Goal: Task Accomplishment & Management: Manage account settings

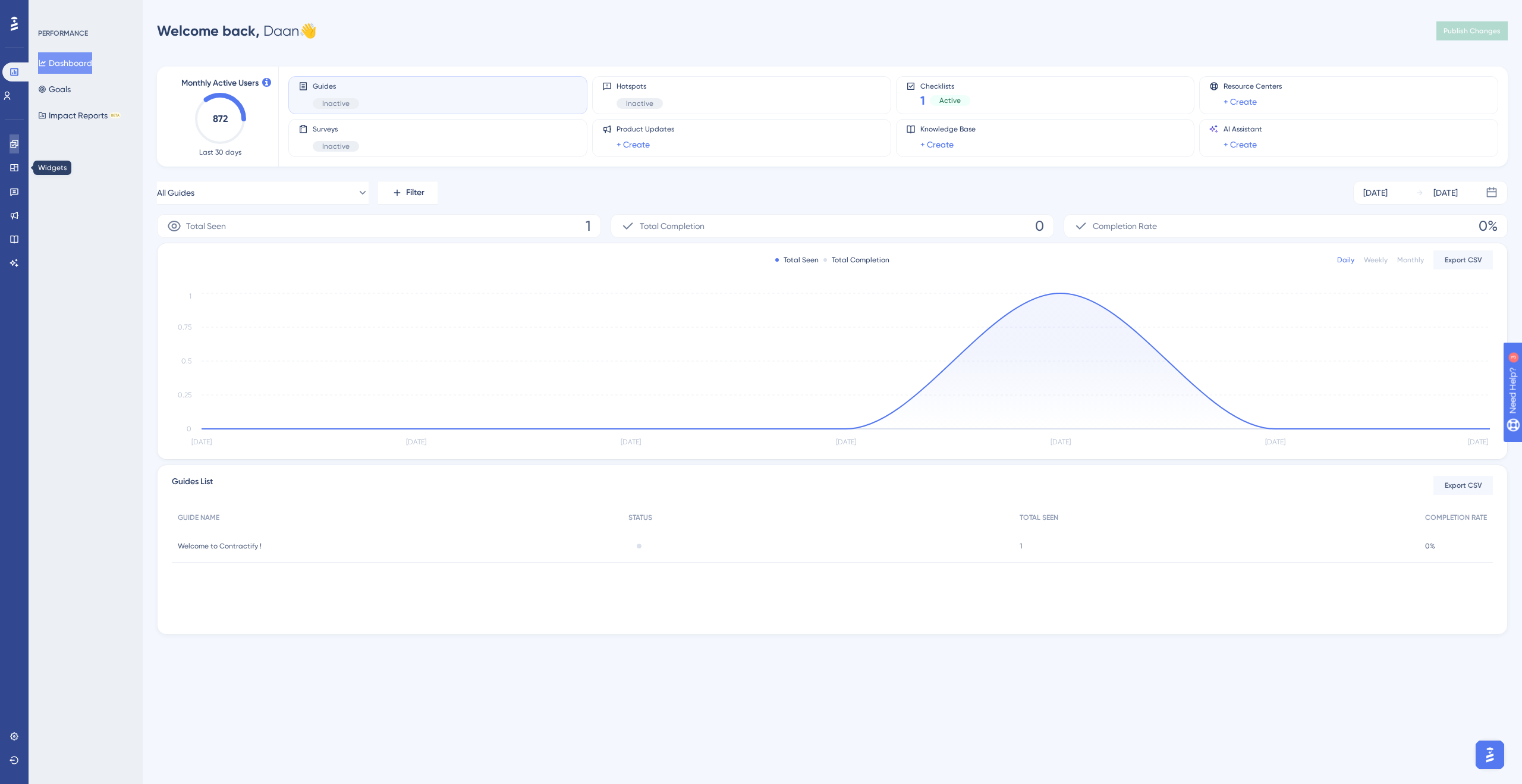
click at [0, 0] on link at bounding box center [0, 0] width 0 height 0
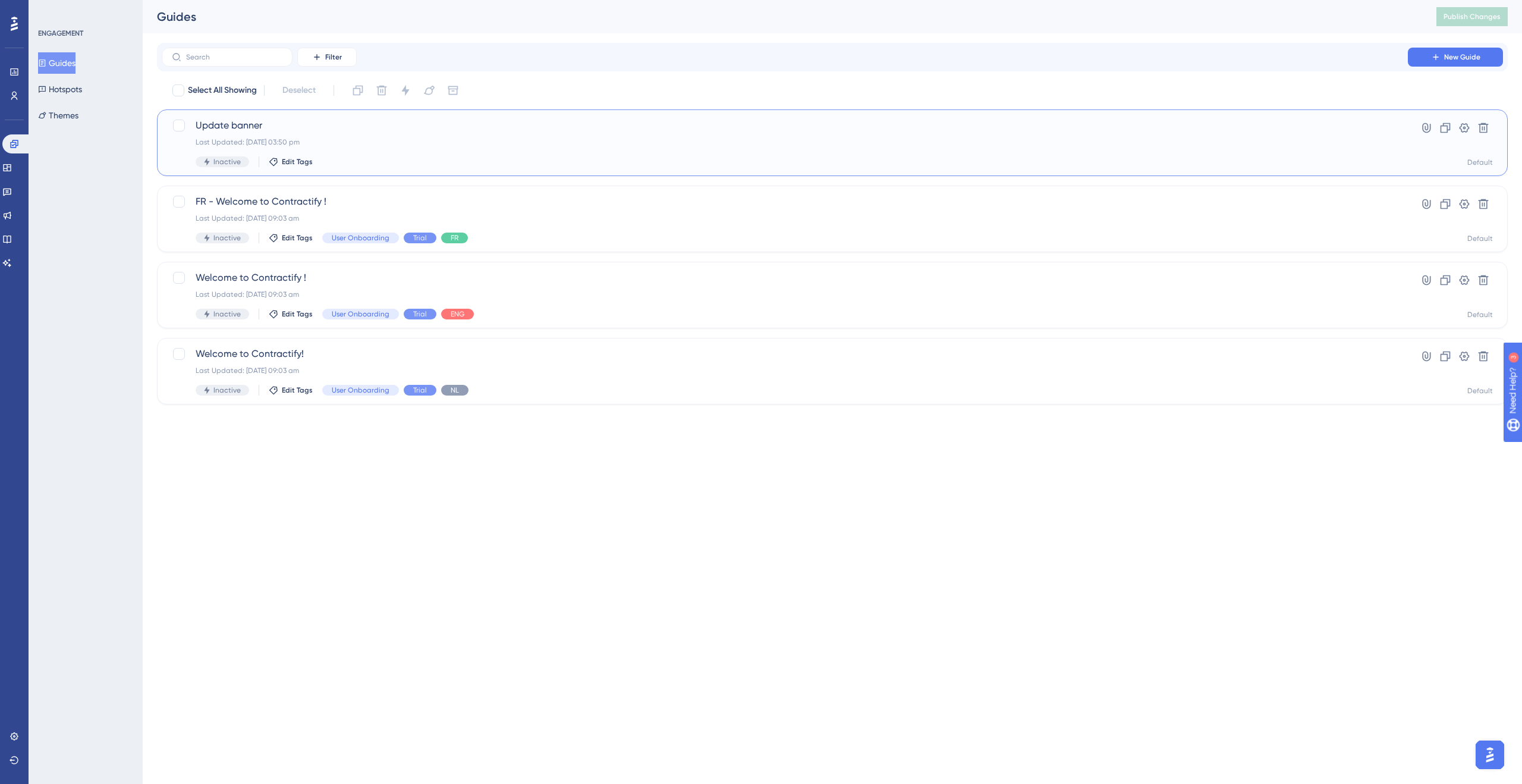
click at [337, 146] on div "Last Updated: 22 Aug 2025 03:50 pm" at bounding box center [785, 142] width 1179 height 10
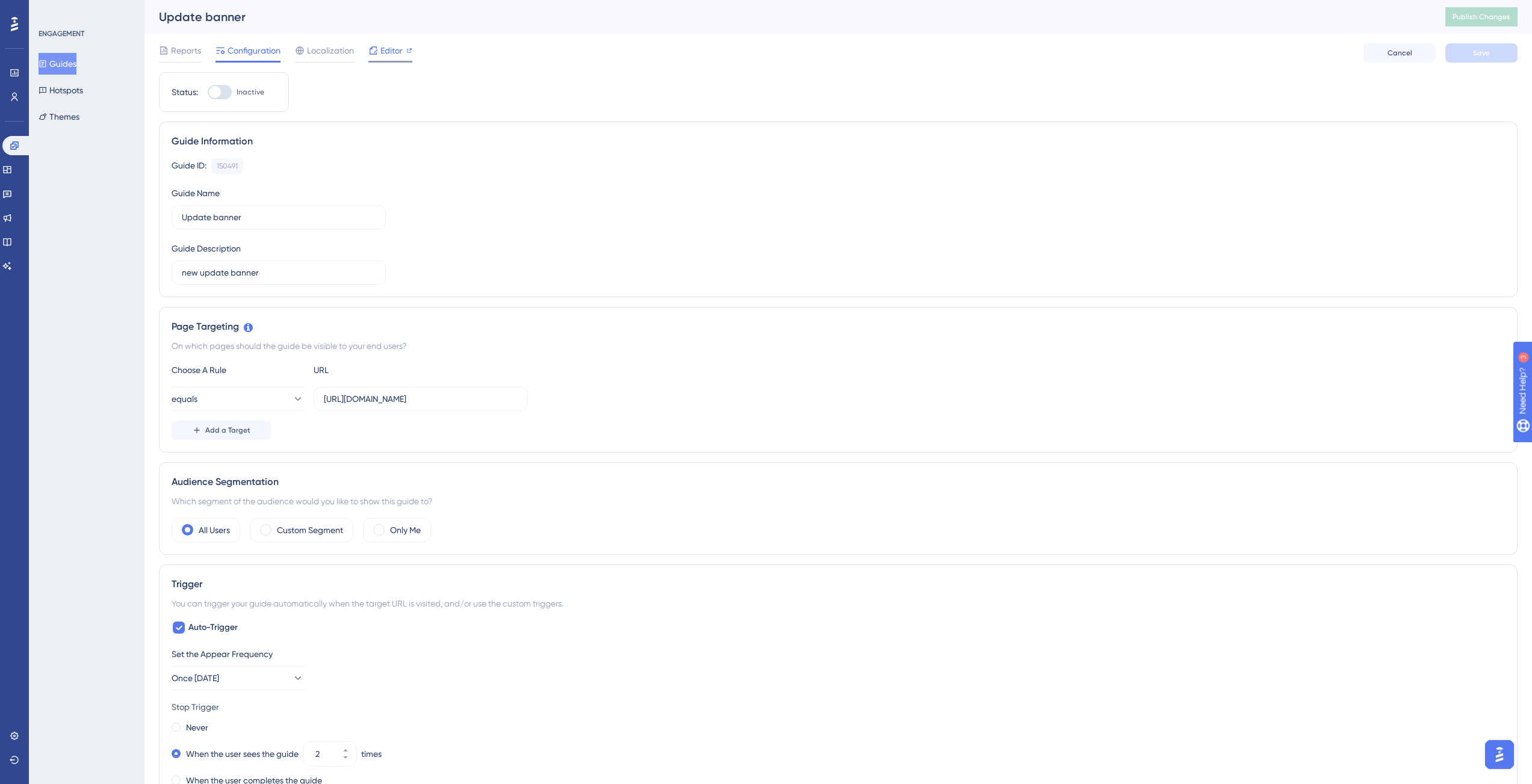
click at [394, 52] on span "Editor" at bounding box center [391, 50] width 22 height 14
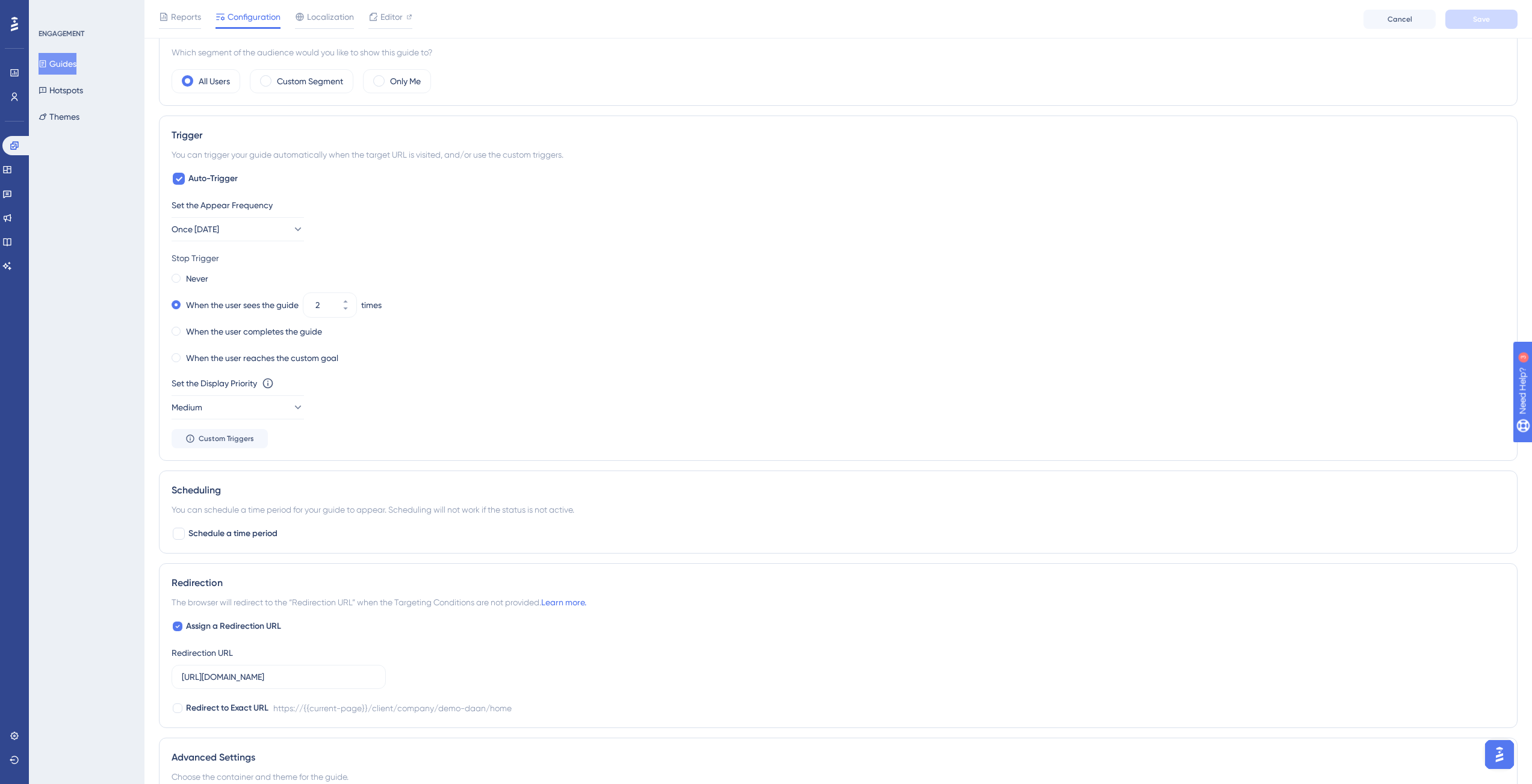
scroll to position [592, 0]
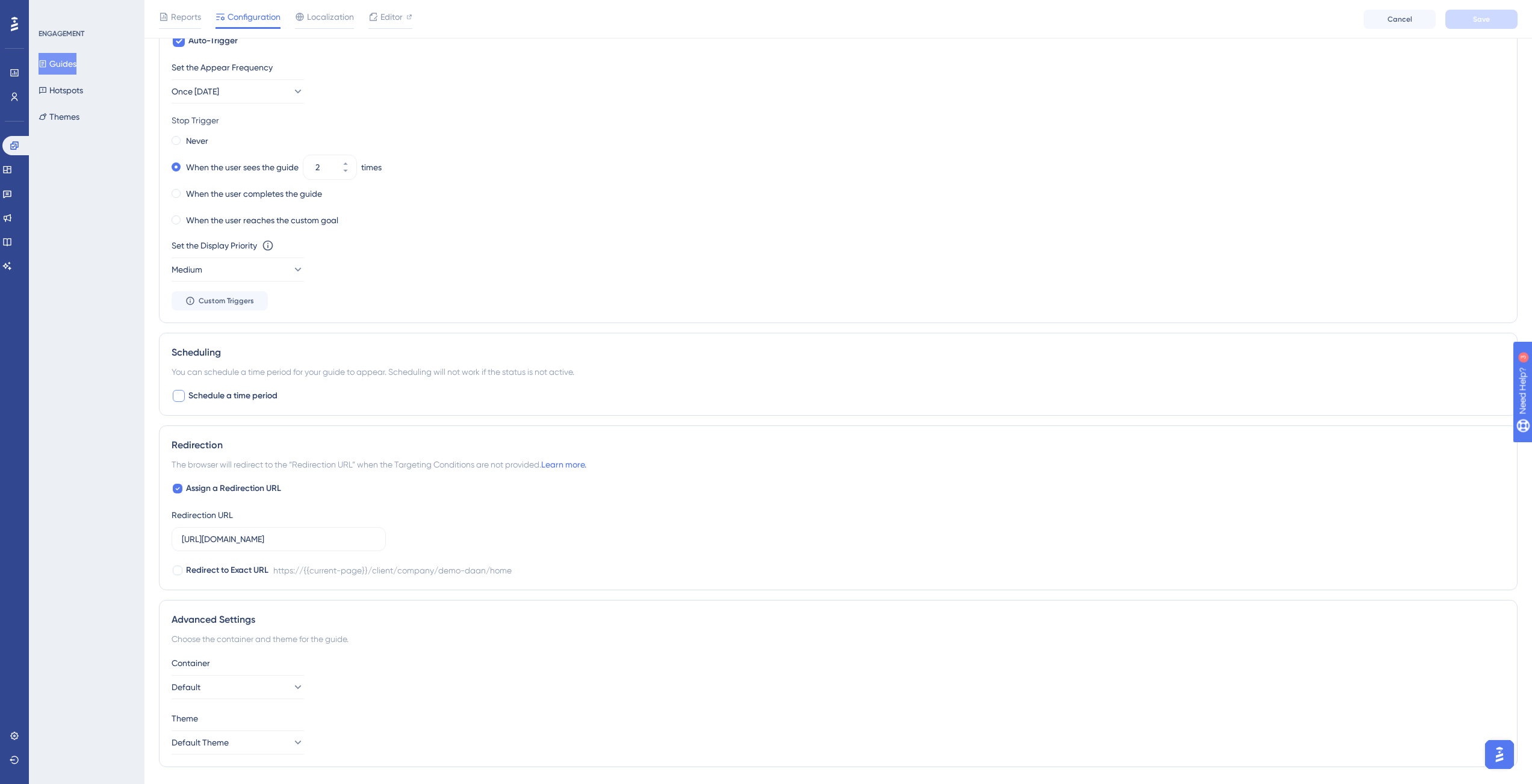
click at [251, 396] on span "Schedule a time period" at bounding box center [232, 395] width 89 height 14
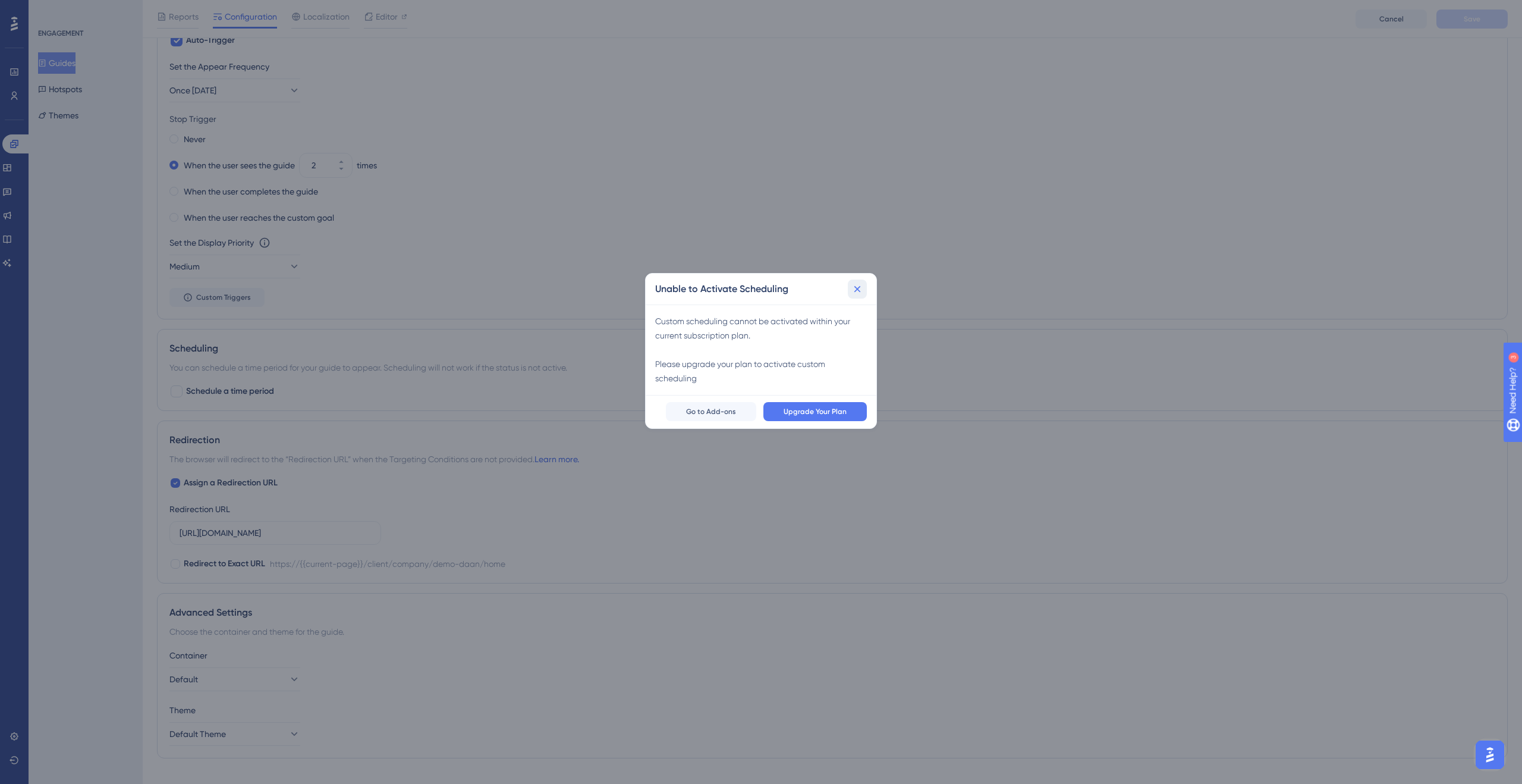
click at [853, 292] on icon at bounding box center [857, 289] width 12 height 12
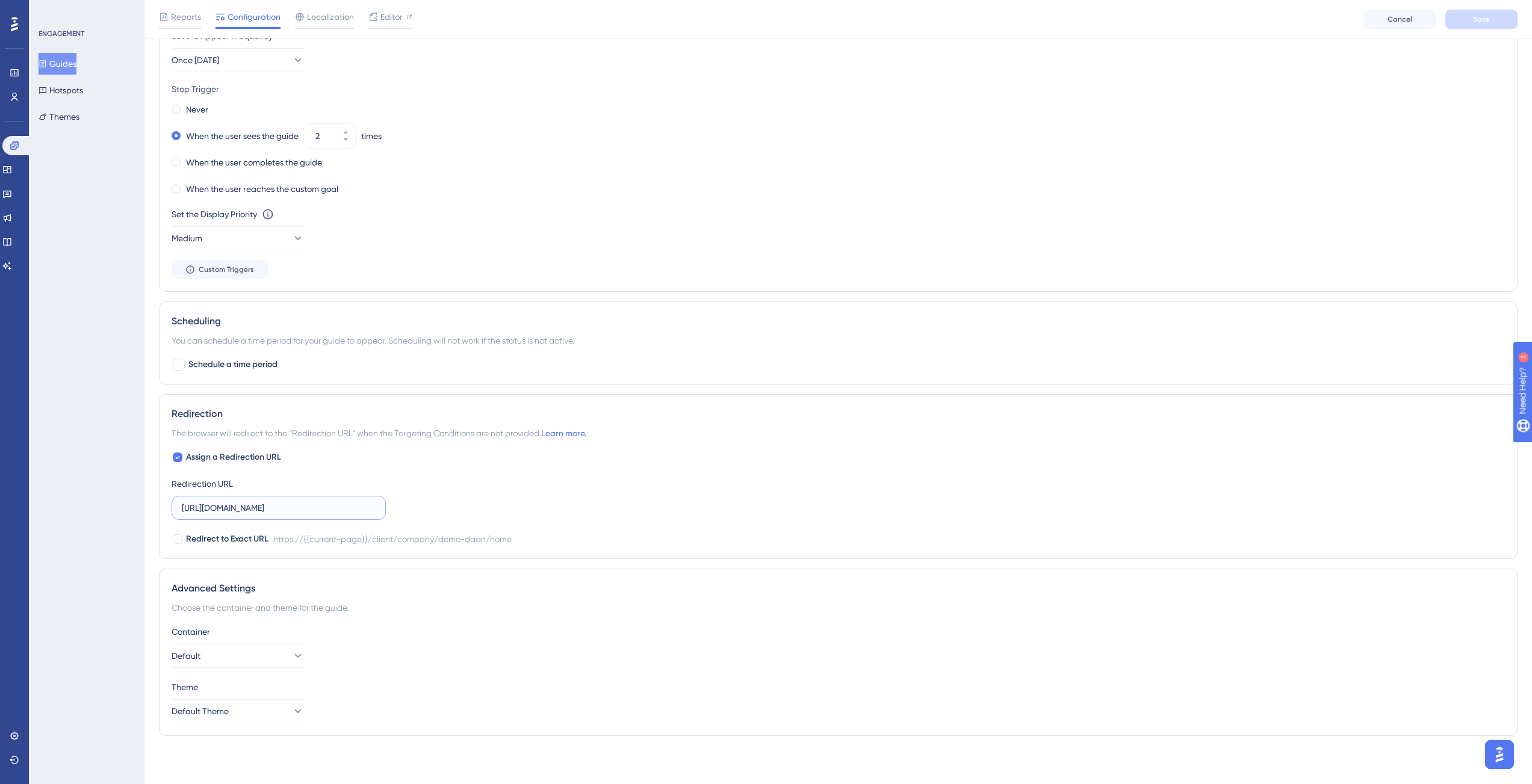
scroll to position [0, 83]
drag, startPoint x: 355, startPoint y: 509, endPoint x: 446, endPoint y: 514, distance: 91.1
click at [446, 514] on div "Assign a Redirection URL Redirection URL https://app-staging.contractify.io/cli…" at bounding box center [838, 499] width 1333 height 97
click at [322, 511] on input "https://app-staging.contractify.io/client/company/demo-daan/home" at bounding box center [278, 508] width 194 height 13
click at [301, 509] on input "https://app-staging.contractify.io/client/company/demo-daan/home" at bounding box center [278, 508] width 194 height 13
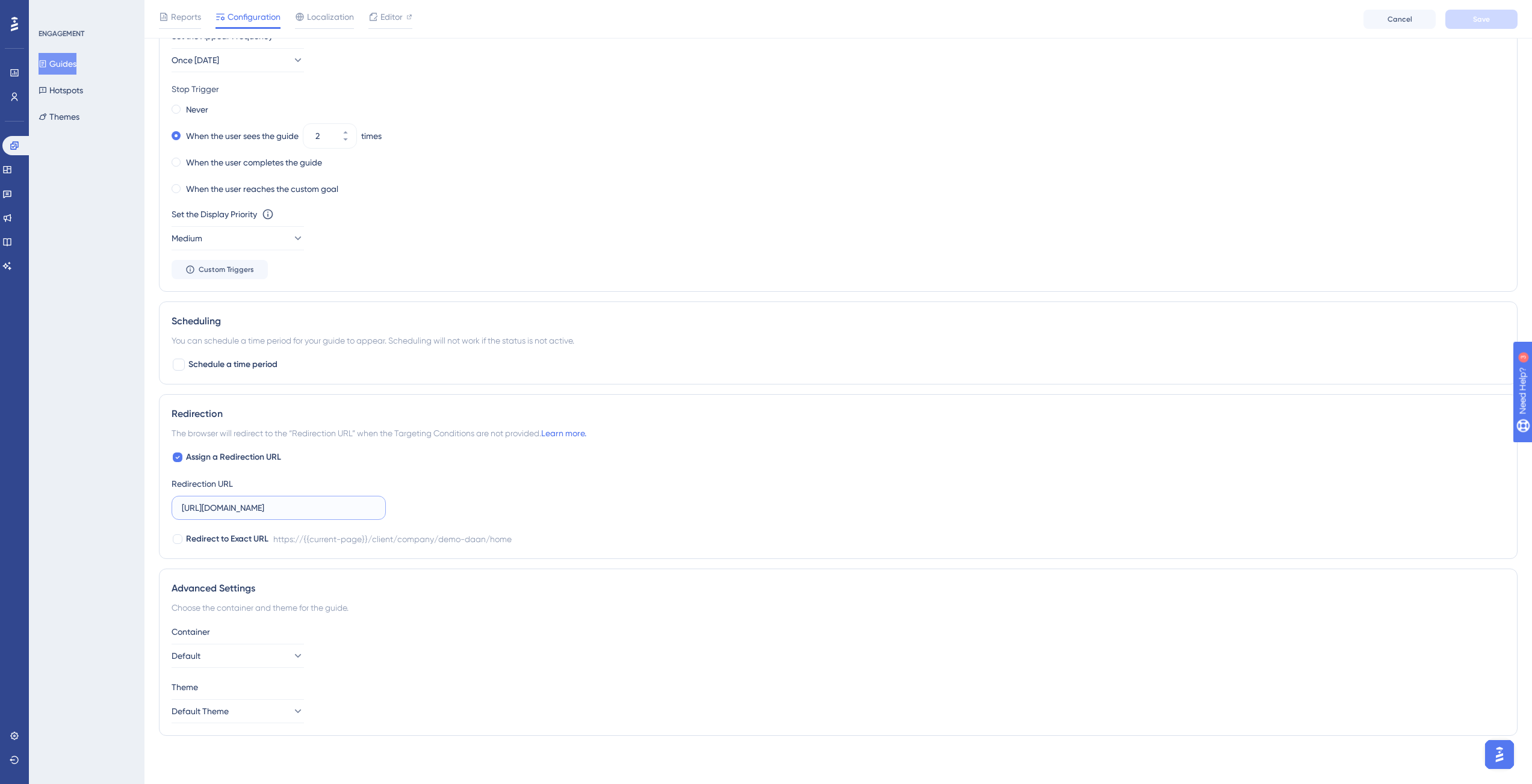
click at [301, 509] on input "https://app-staging.contractify.io/client/company/demo-daan/home" at bounding box center [278, 508] width 194 height 13
drag, startPoint x: 302, startPoint y: 509, endPoint x: 462, endPoint y: 515, distance: 160.1
click at [462, 515] on div "Assign a Redirection URL Redirection URL https://app-staging.contractify.io/cli…" at bounding box center [838, 499] width 1333 height 97
type input "https://app-staging.contractify.io/client/company/"
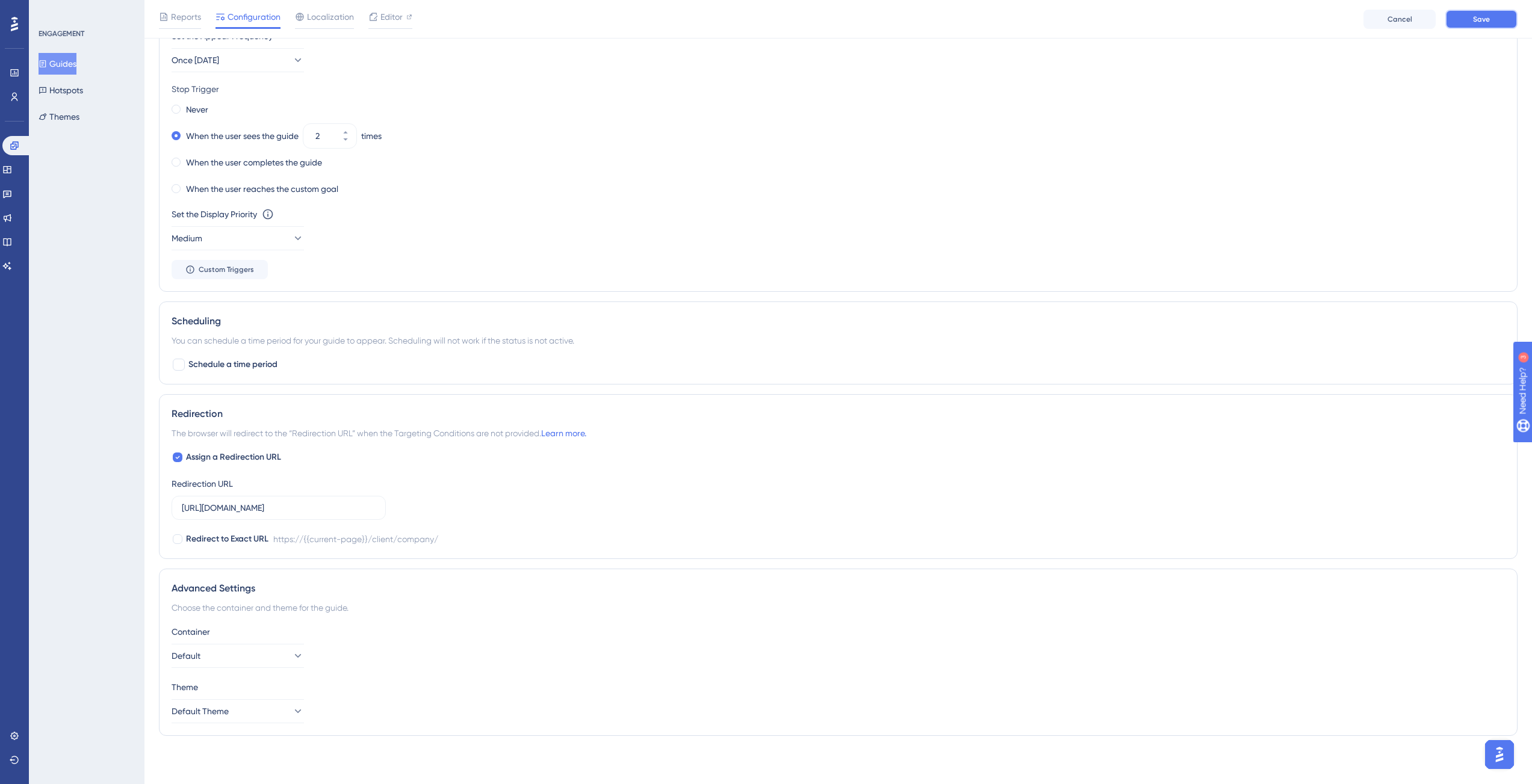
scroll to position [0, 0]
click at [1477, 12] on button "Save" at bounding box center [1481, 19] width 72 height 19
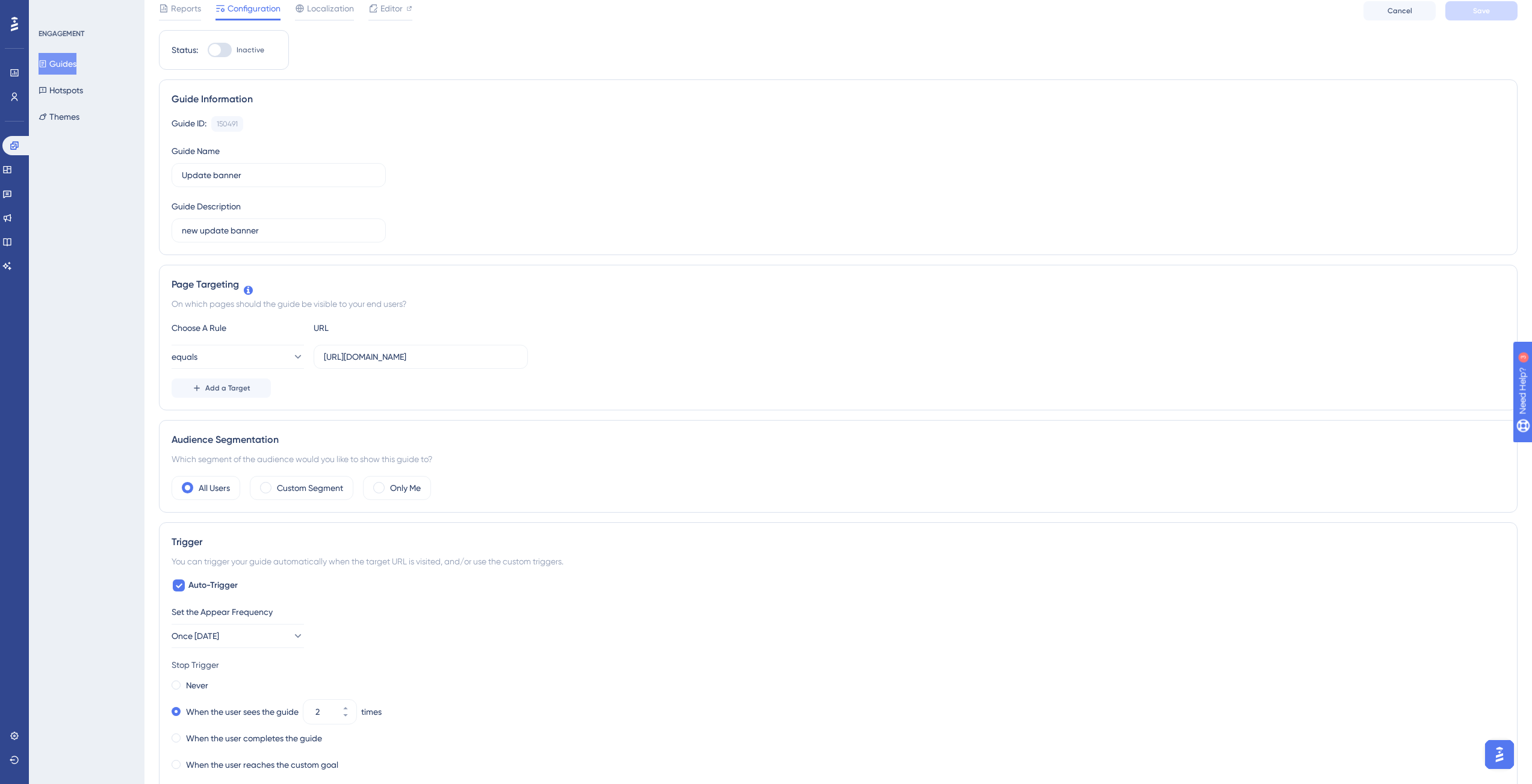
scroll to position [44, 0]
click at [221, 51] on div at bounding box center [219, 52] width 24 height 14
click at [207, 53] on input "Inactive" at bounding box center [207, 53] width 1 height 1
checkbox input "true"
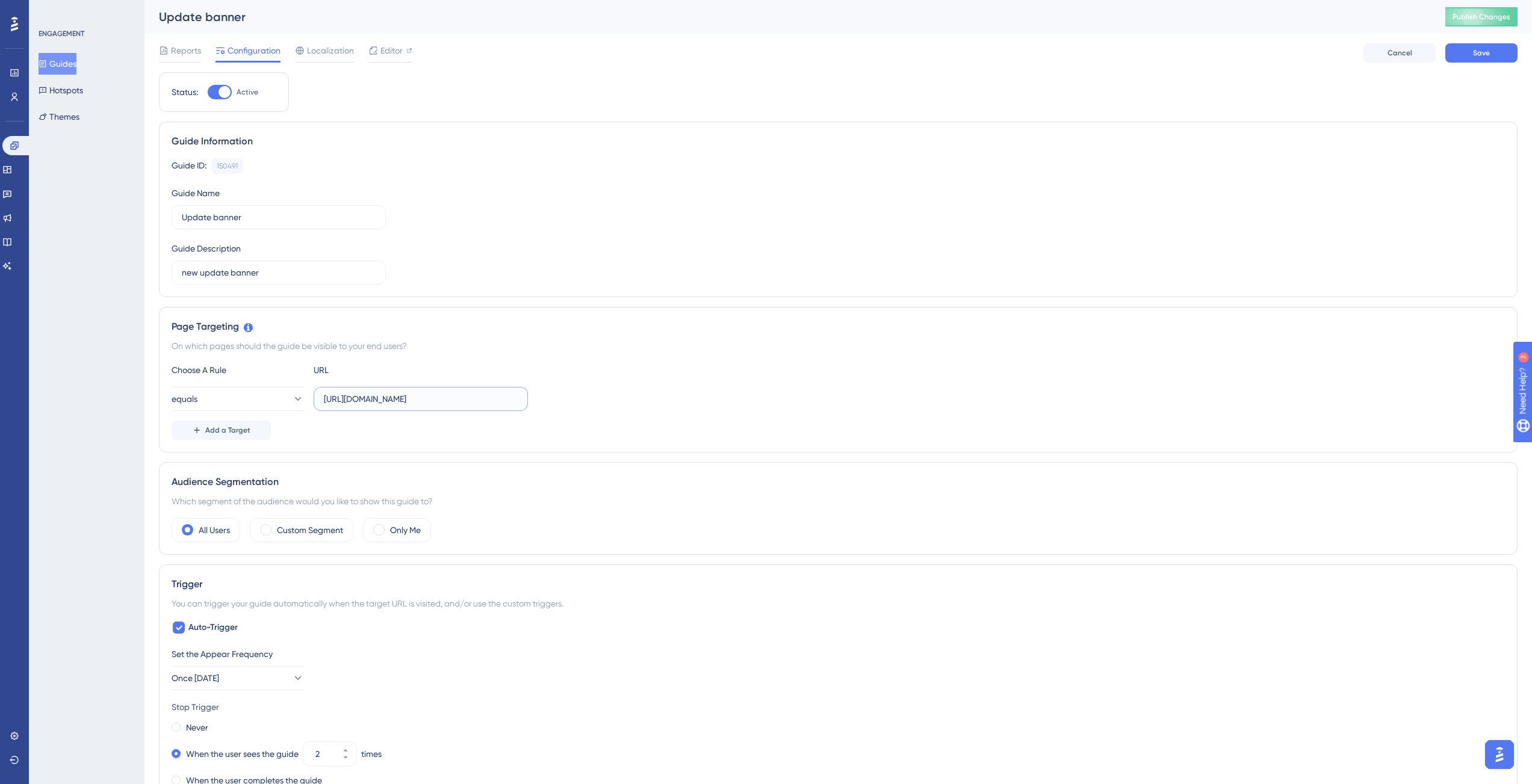
scroll to position [0, 83]
drag, startPoint x: 503, startPoint y: 399, endPoint x: 486, endPoint y: 399, distance: 17.0
click at [604, 400] on div "equals https://app-staging.contractify.io/client/company/demo-daan/home" at bounding box center [838, 399] width 1333 height 24
click at [461, 399] on input "https://app-staging.contractify.io/client/company/demo-daan/home" at bounding box center [420, 399] width 194 height 13
drag, startPoint x: 444, startPoint y: 400, endPoint x: 618, endPoint y: 399, distance: 174.0
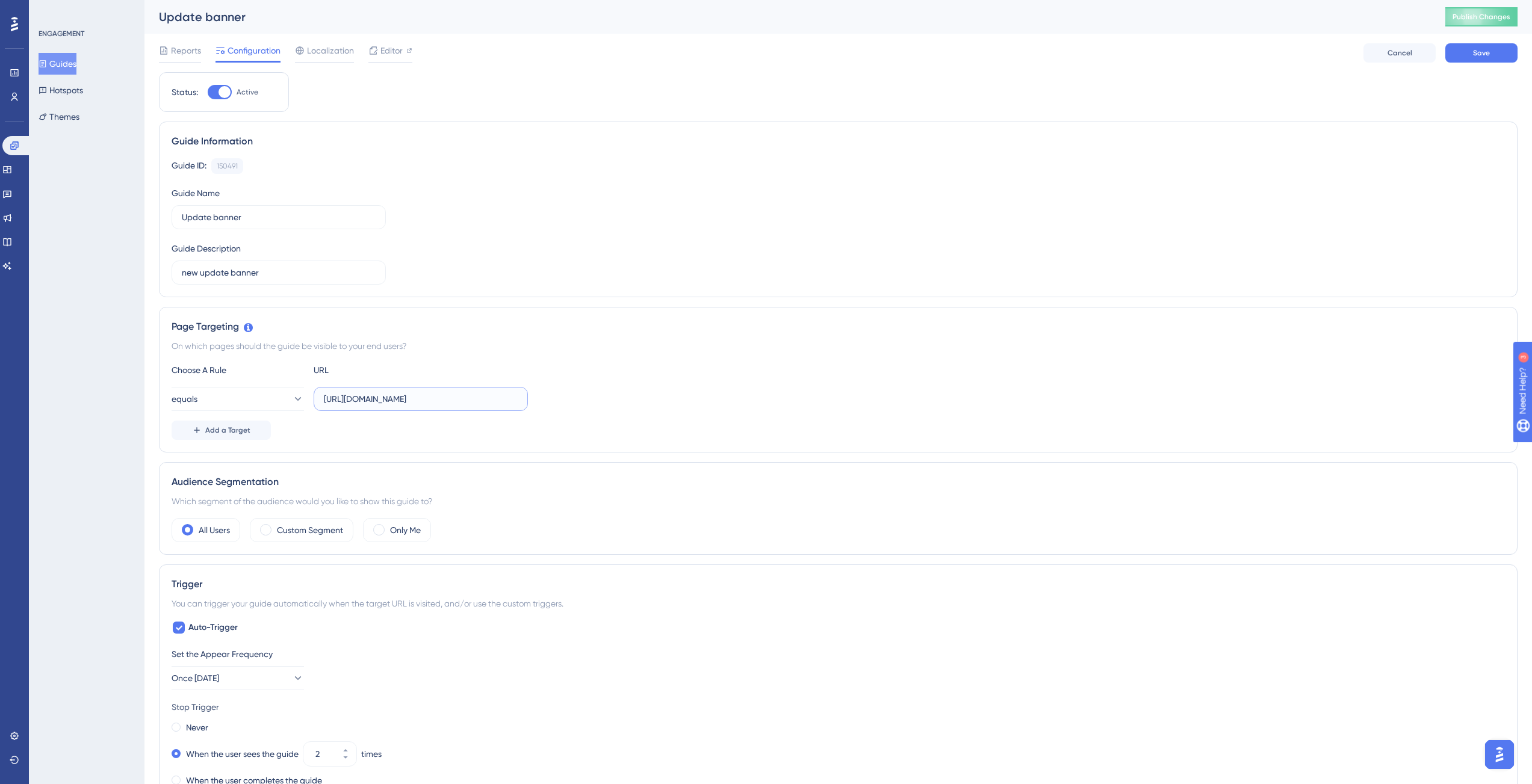
click at [618, 399] on div "equals https://app-staging.contractify.io/client/company/demo-daan/home" at bounding box center [838, 399] width 1333 height 24
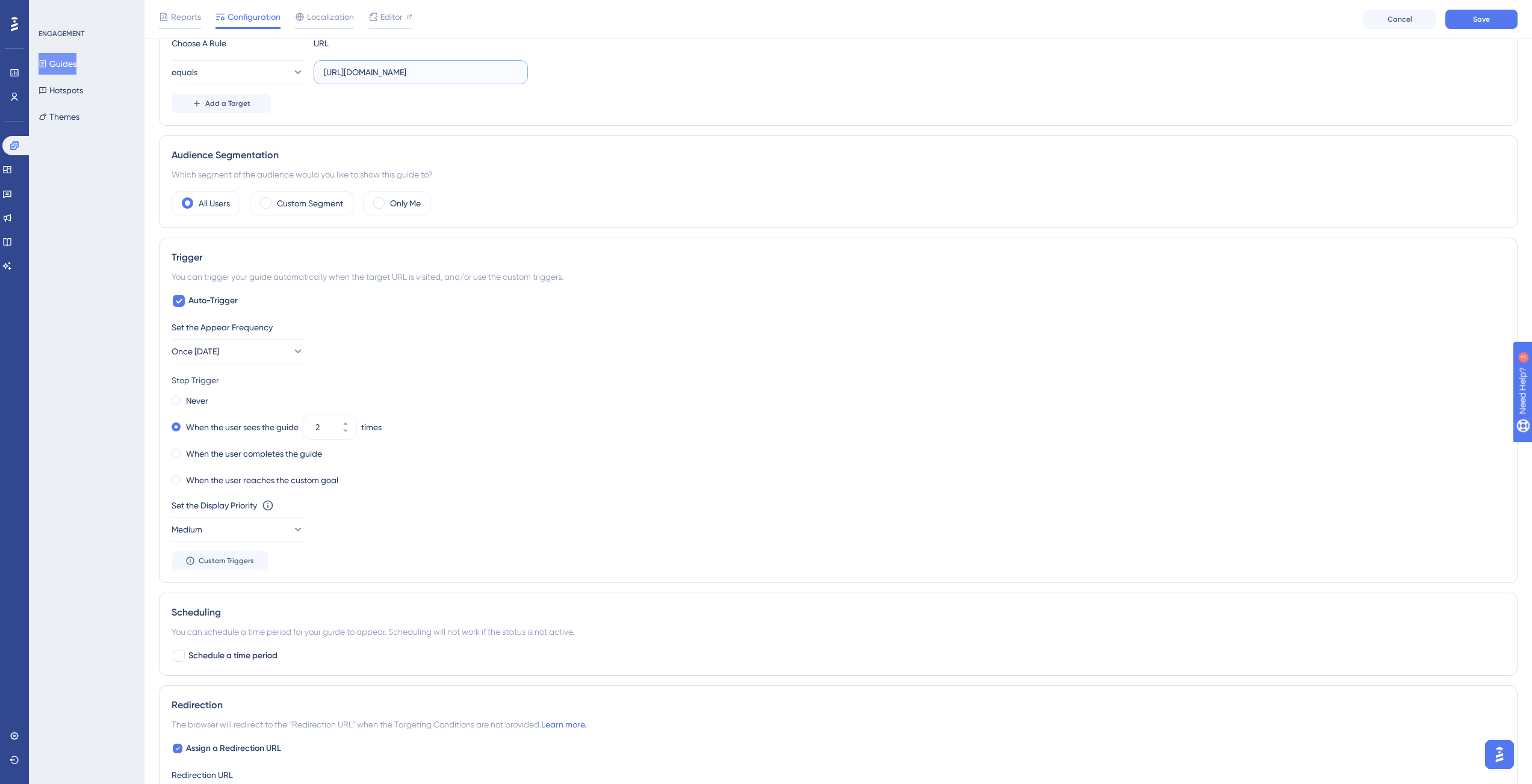
scroll to position [0, 0]
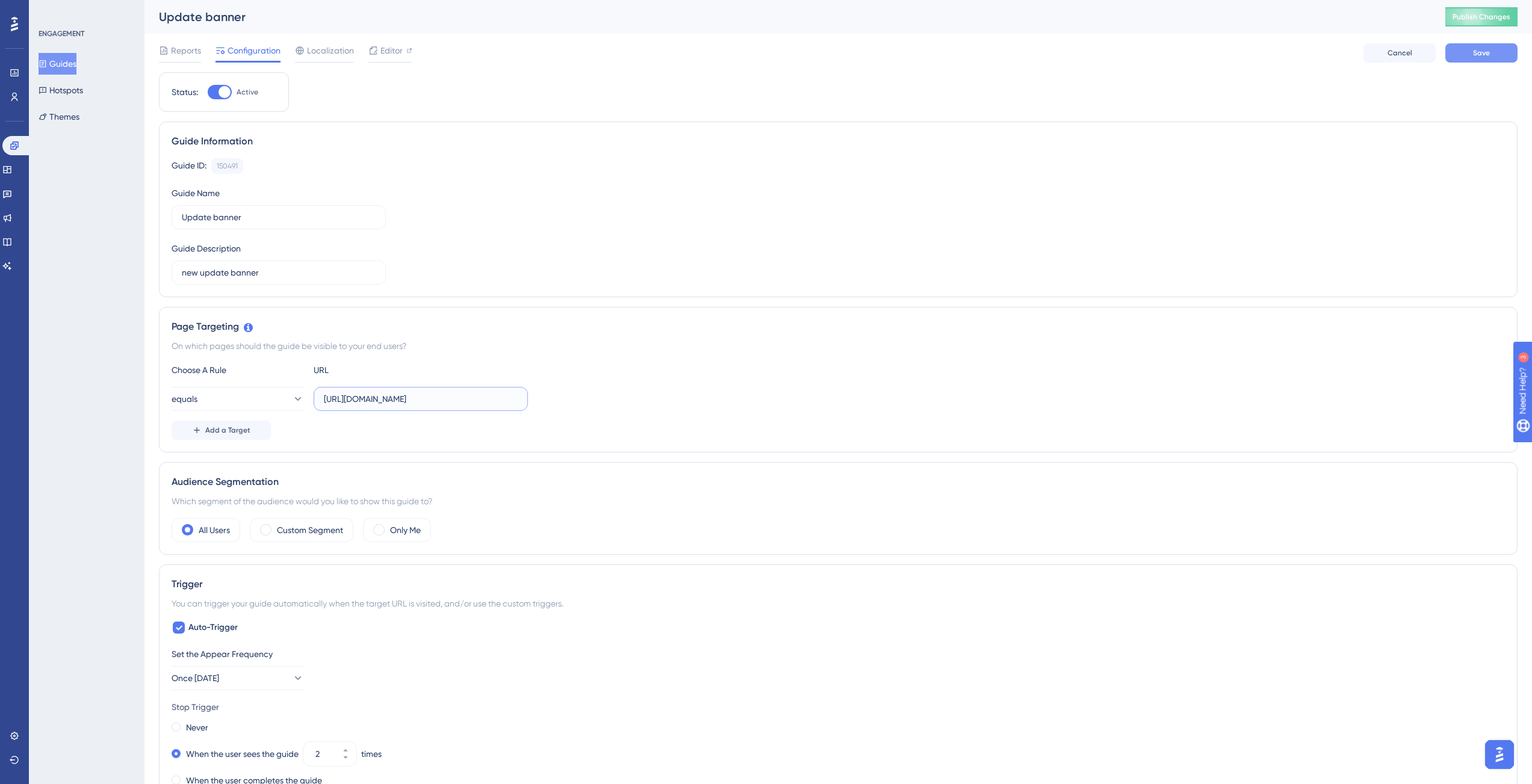
type input "https://app-staging.contractify.io/client/company/"
click at [1495, 43] on button "Save" at bounding box center [1481, 52] width 72 height 19
click at [1492, 18] on span "Publish Changes" at bounding box center [1480, 17] width 57 height 10
drag, startPoint x: 438, startPoint y: 397, endPoint x: 581, endPoint y: 401, distance: 143.1
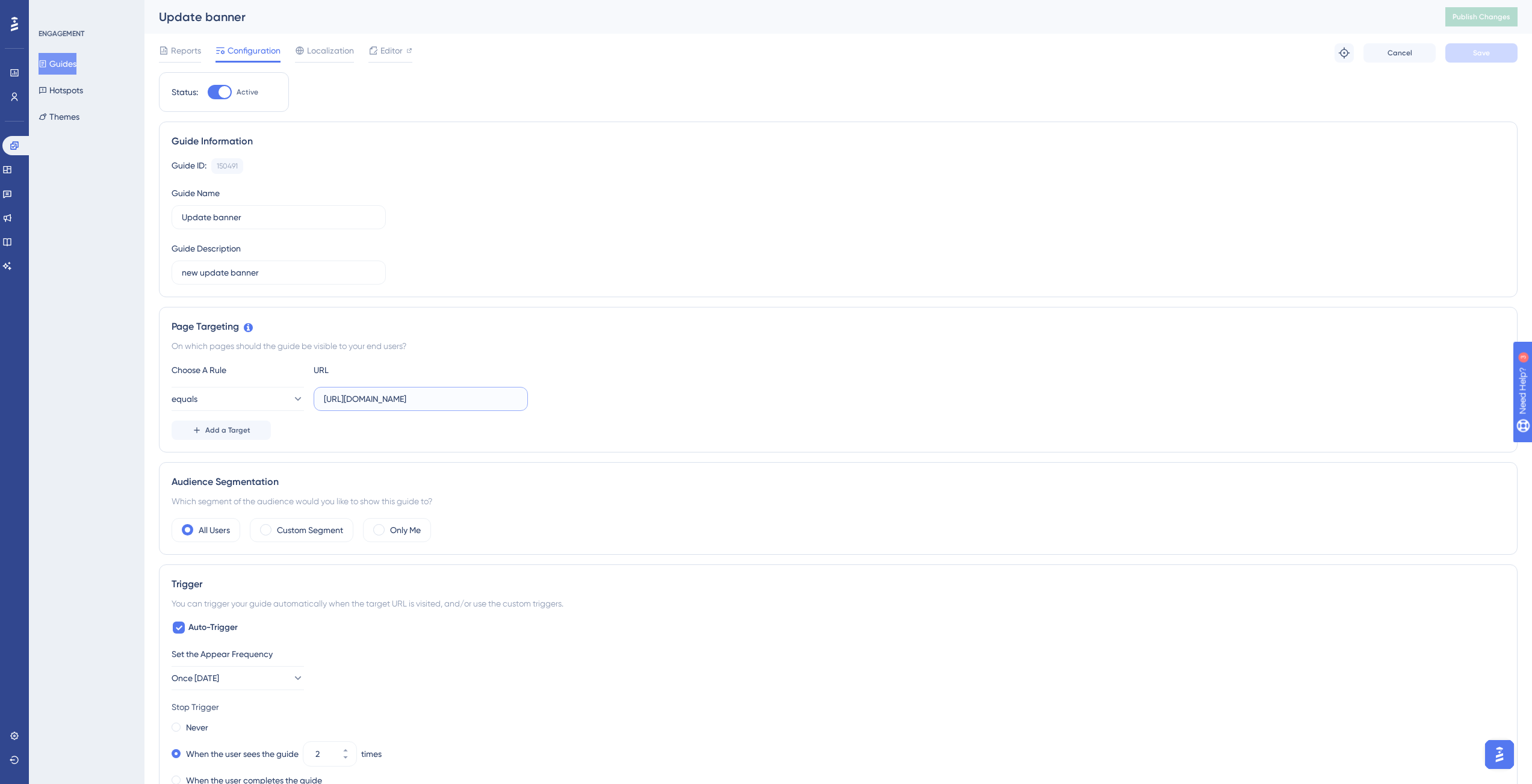
click at [581, 401] on div "equals https://app-staging.contractify.io/client/company/" at bounding box center [838, 399] width 1333 height 24
click at [284, 409] on button "equals" at bounding box center [237, 399] width 132 height 24
click at [236, 475] on div "contains contains" at bounding box center [237, 484] width 97 height 24
click at [1469, 47] on button "Save" at bounding box center [1481, 52] width 72 height 19
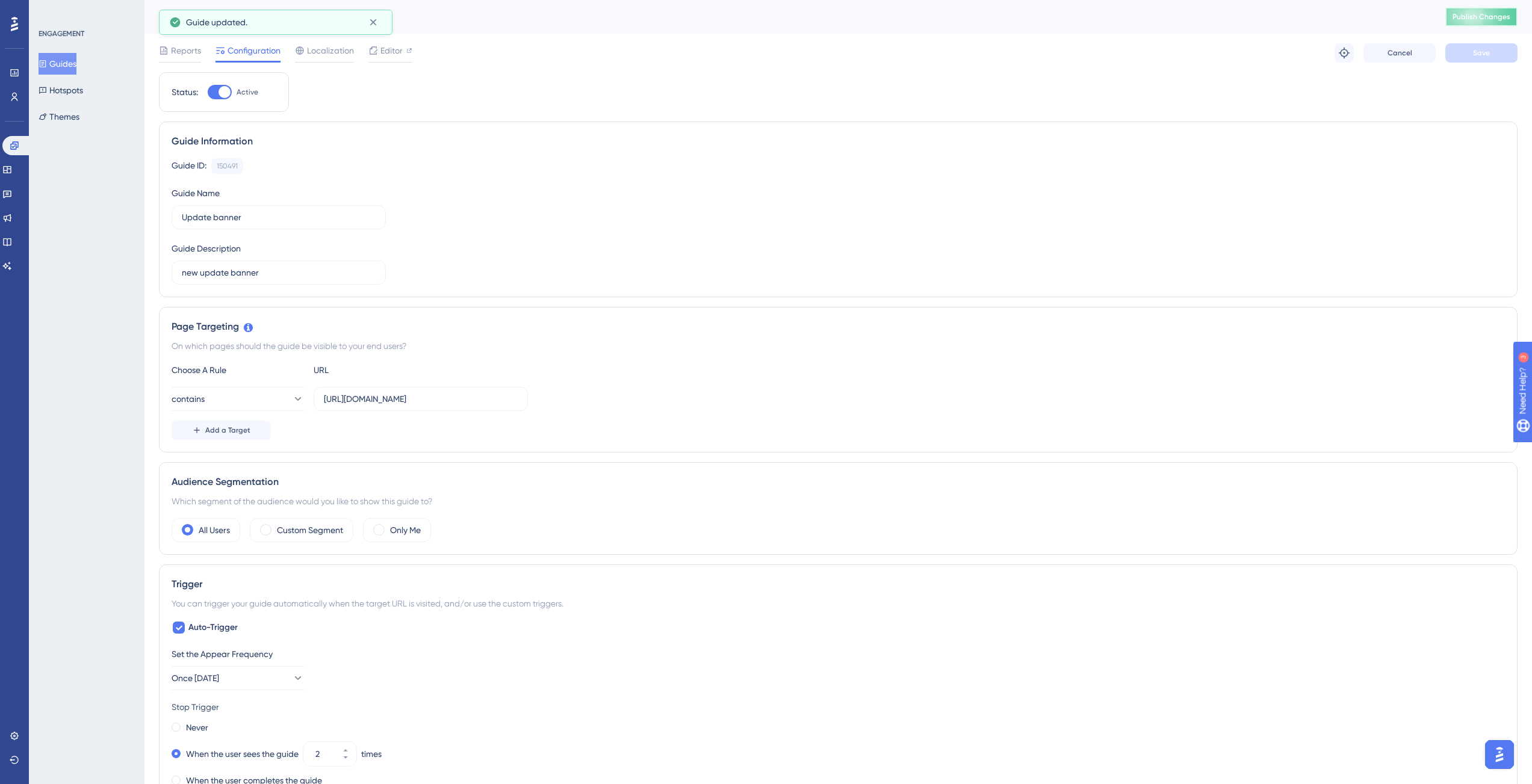
click at [1490, 14] on span "Publish Changes" at bounding box center [1480, 17] width 57 height 10
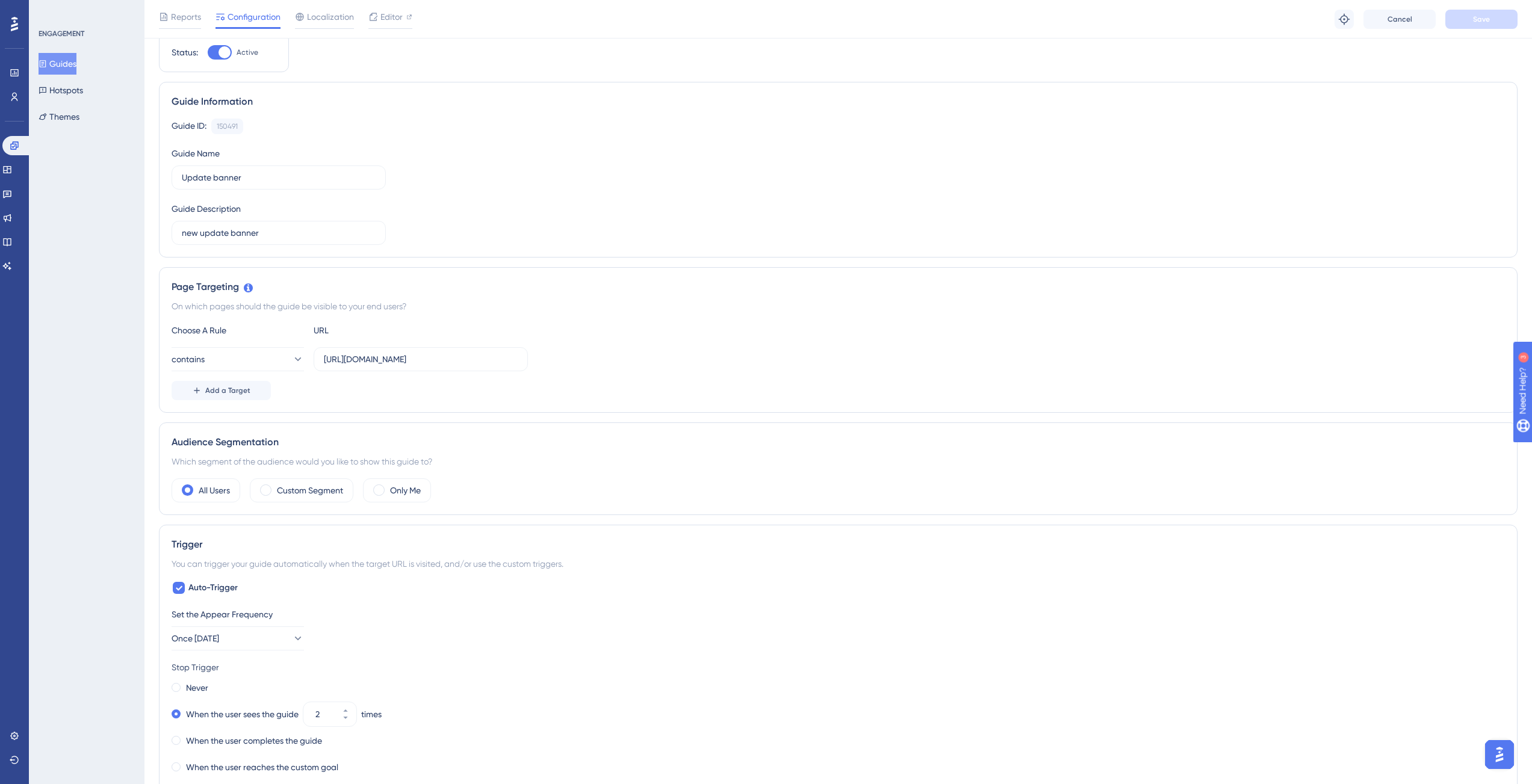
scroll to position [42, 0]
drag, startPoint x: 376, startPoint y: 355, endPoint x: 537, endPoint y: 360, distance: 161.1
click at [589, 356] on div "contains https://app-staging.contractify.io/client/company/" at bounding box center [838, 361] width 1333 height 24
drag, startPoint x: 471, startPoint y: 364, endPoint x: 635, endPoint y: 360, distance: 164.0
click at [635, 360] on div "contains https://app-staging.contractify.io/client/company/" at bounding box center [838, 361] width 1333 height 24
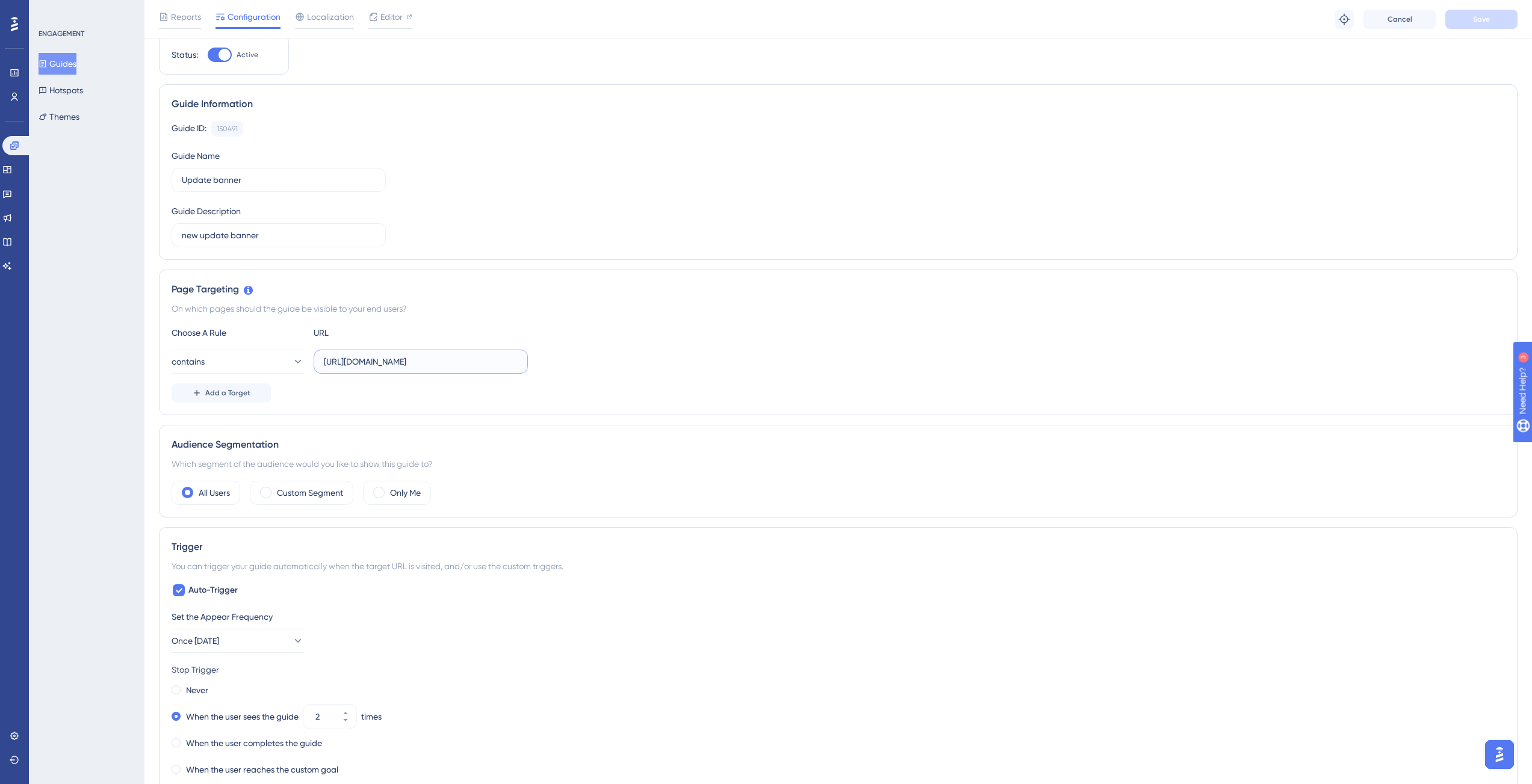
scroll to position [0, 10]
drag, startPoint x: 437, startPoint y: 360, endPoint x: 539, endPoint y: 363, distance: 102.0
click at [589, 355] on div "contains https://app-staging.contractify.io/client/company/" at bounding box center [838, 361] width 1333 height 24
click at [511, 364] on input "https://app-staging.contractify.io/client/company/" at bounding box center [420, 361] width 194 height 13
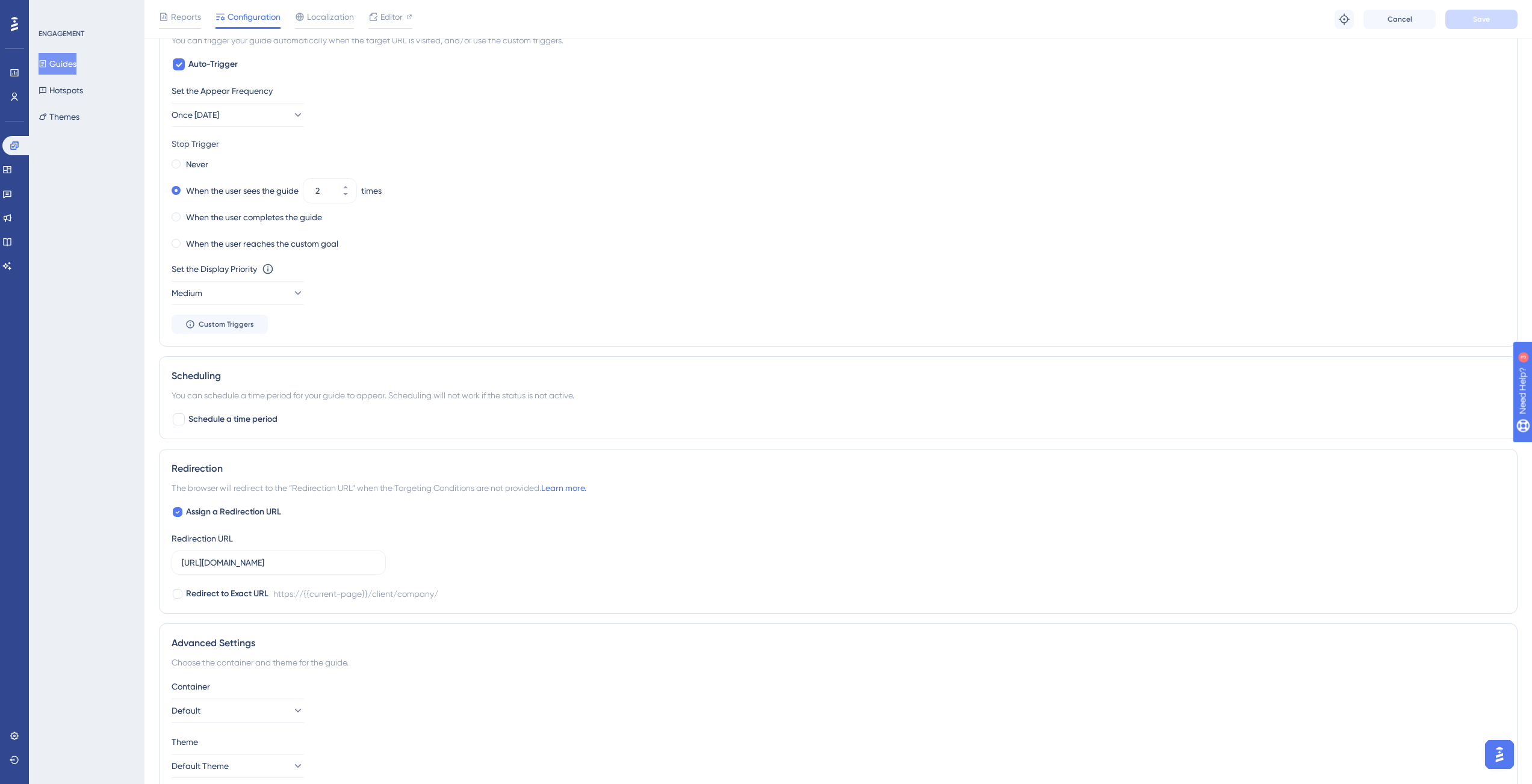
scroll to position [0, 0]
click at [71, 64] on button "Guides" at bounding box center [57, 64] width 38 height 22
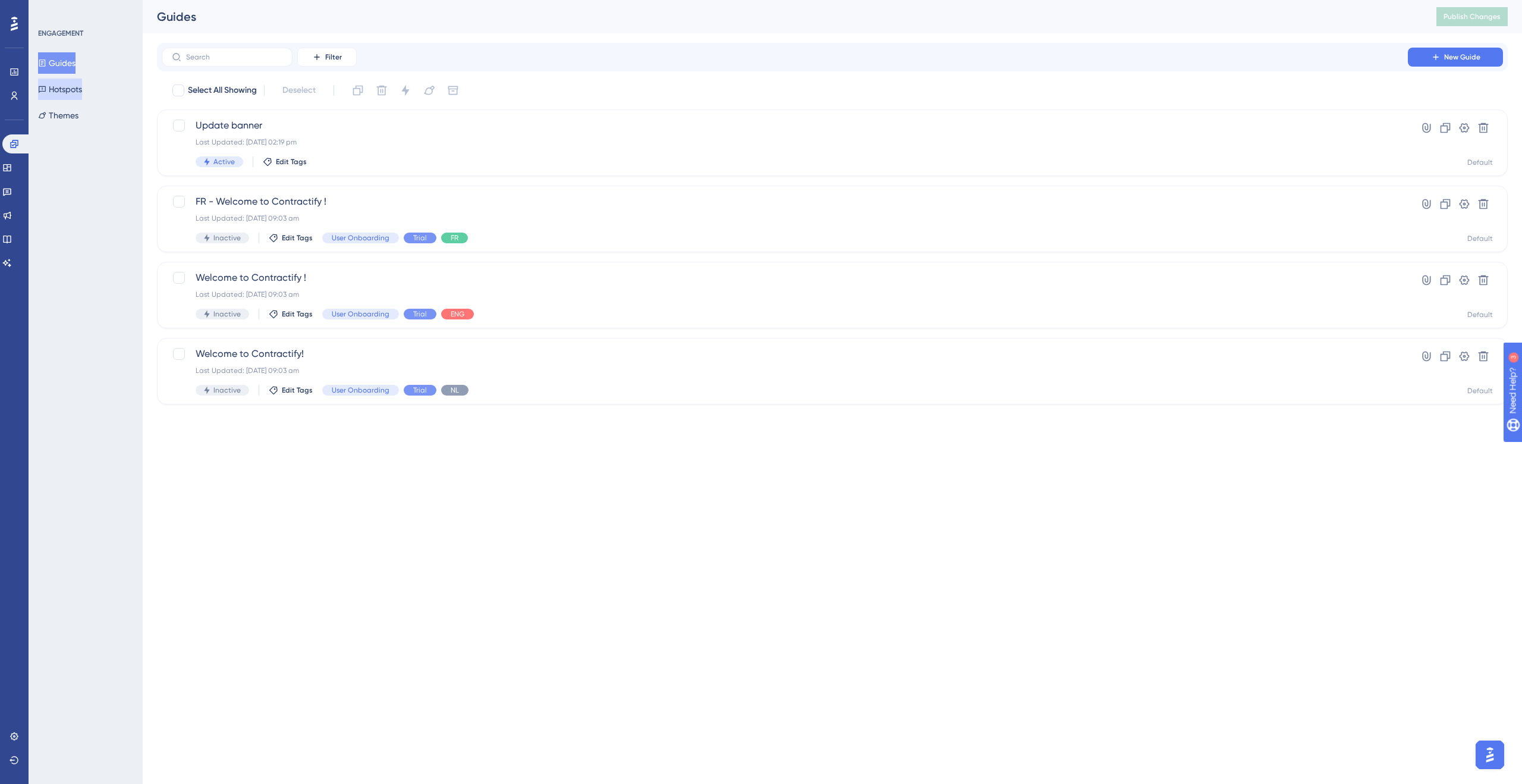
click at [77, 86] on button "Hotspots" at bounding box center [59, 89] width 44 height 21
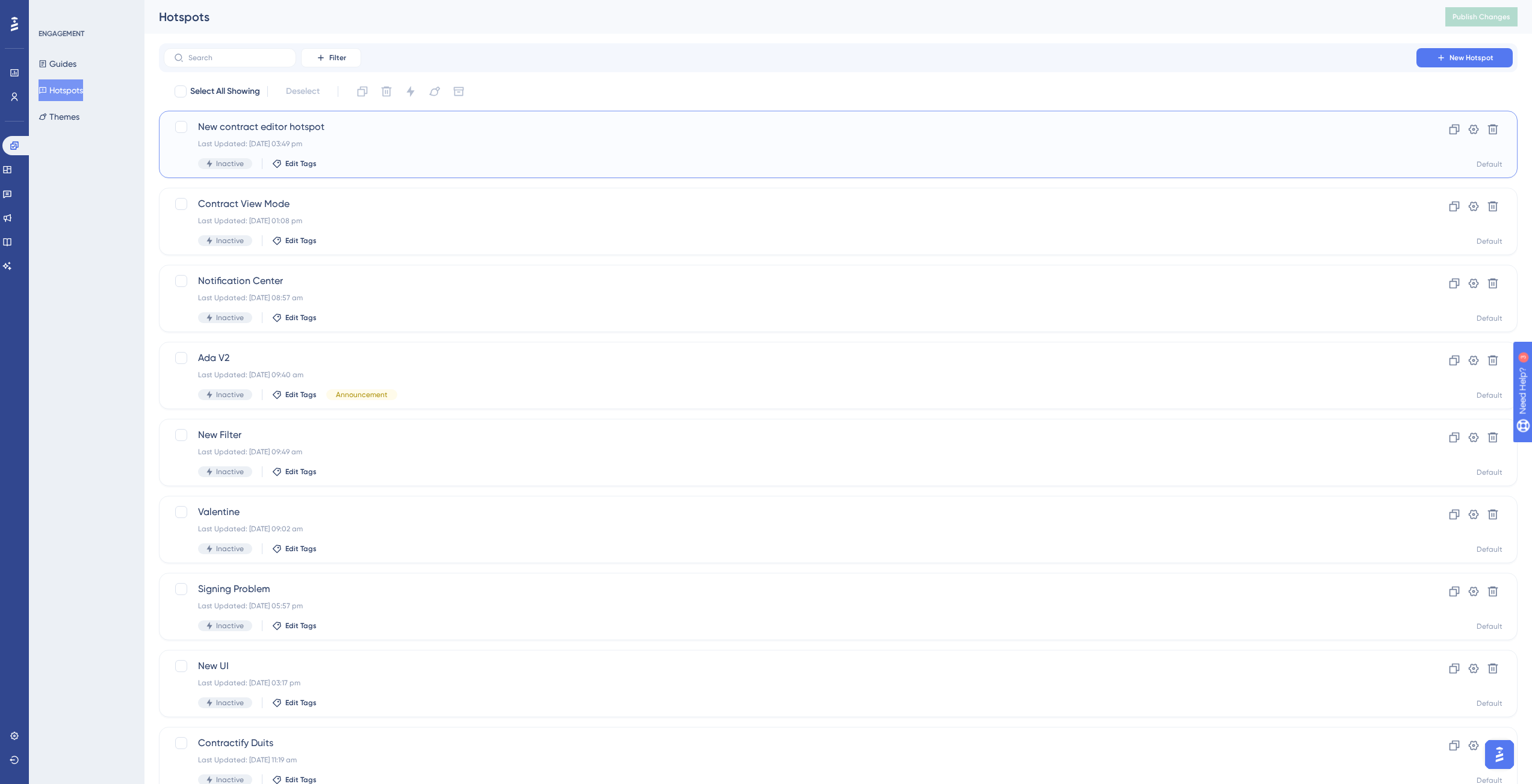
click at [565, 139] on div "Last Updated: 22 Aug 2025 03:49 pm" at bounding box center [790, 144] width 1184 height 10
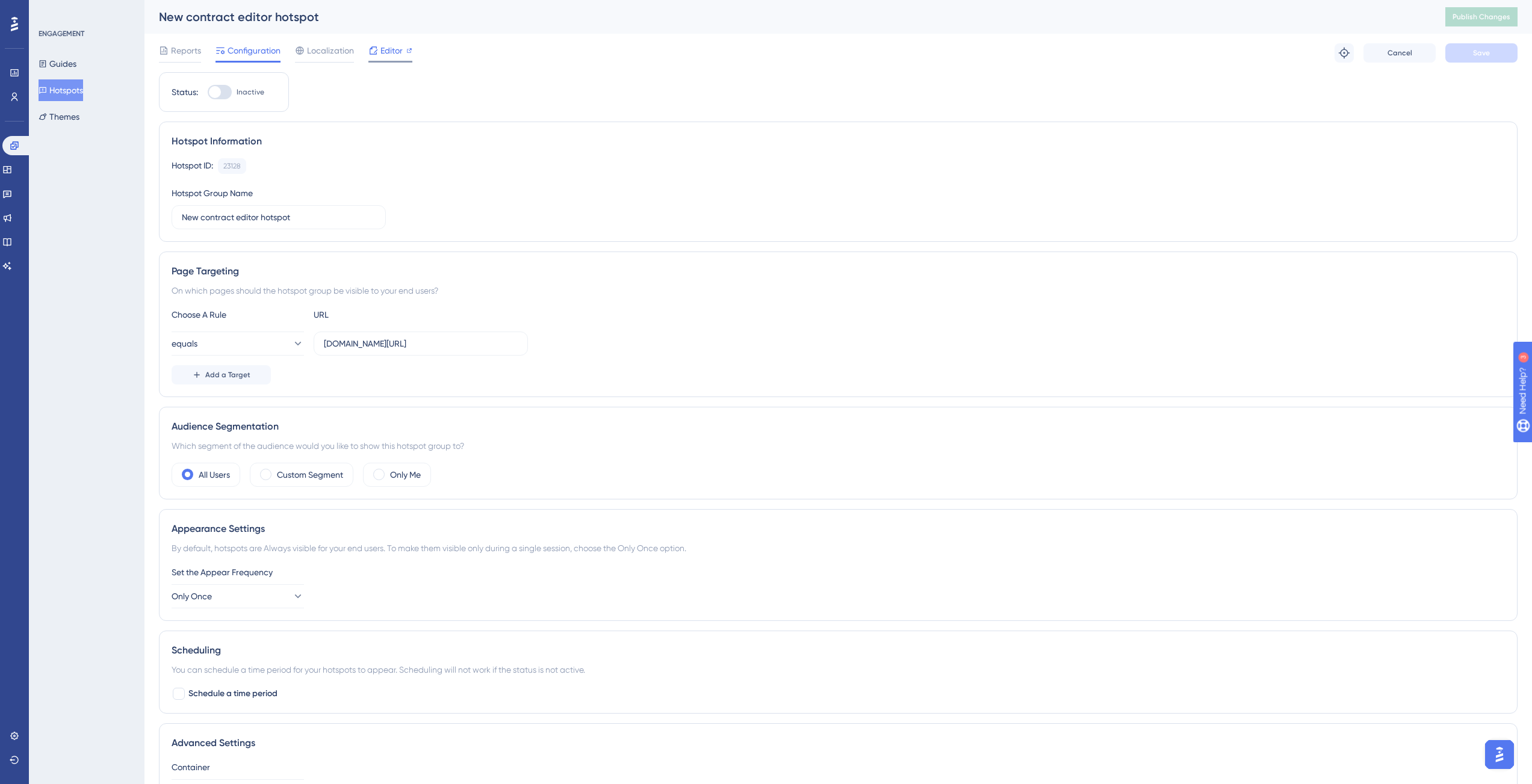
click at [396, 49] on span "Editor" at bounding box center [391, 50] width 22 height 14
click at [502, 350] on input "app-staging.contractify.io/client/company/" at bounding box center [420, 344] width 194 height 13
drag, startPoint x: 495, startPoint y: 348, endPoint x: 285, endPoint y: 344, distance: 210.0
click at [285, 344] on div "equals app-staging.contractify.io/client/company/" at bounding box center [350, 343] width 356 height 24
click at [325, 344] on input "app-staging.contractify.io/client/company/" at bounding box center [420, 344] width 194 height 13
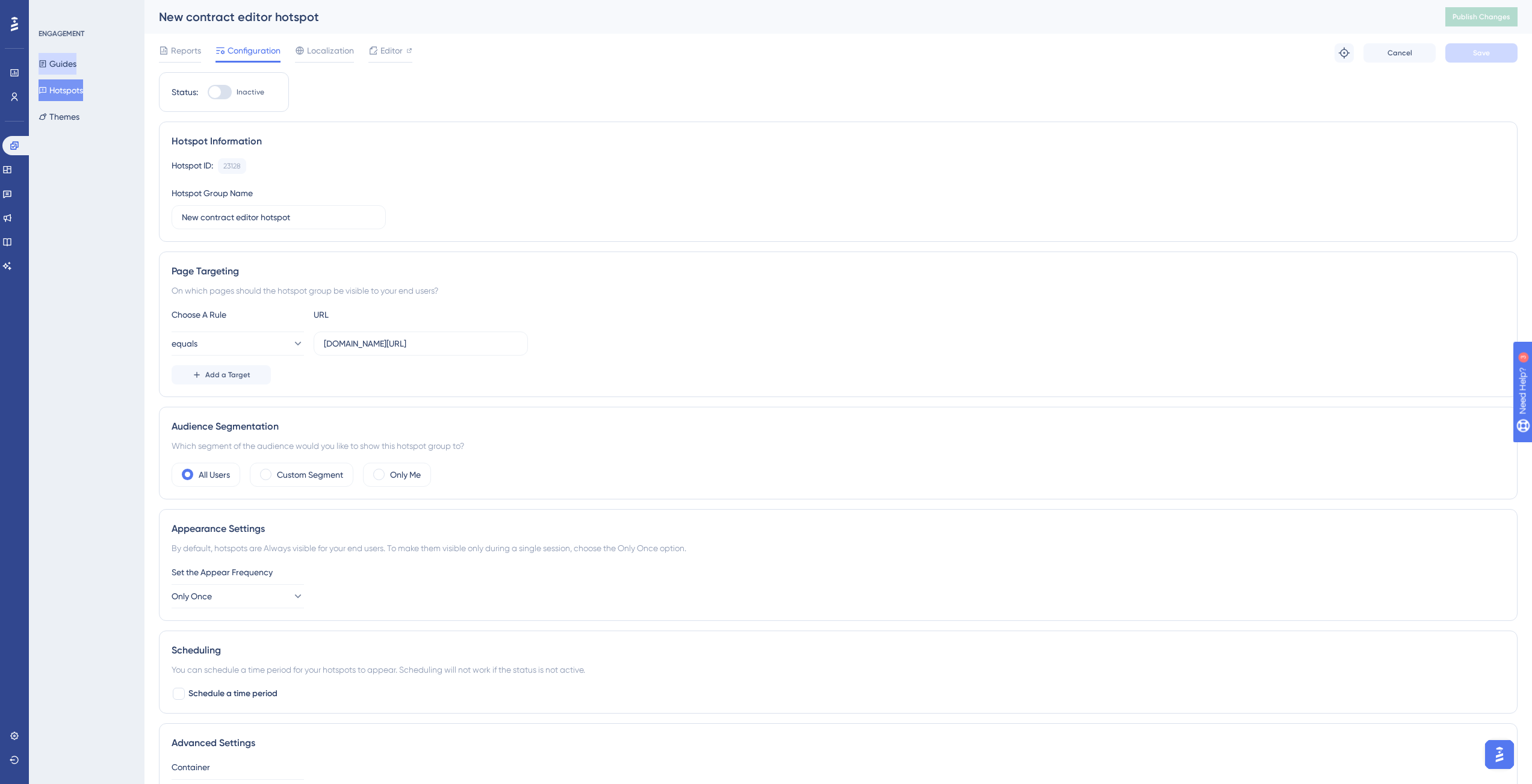
click at [40, 62] on button "Guides" at bounding box center [57, 64] width 38 height 22
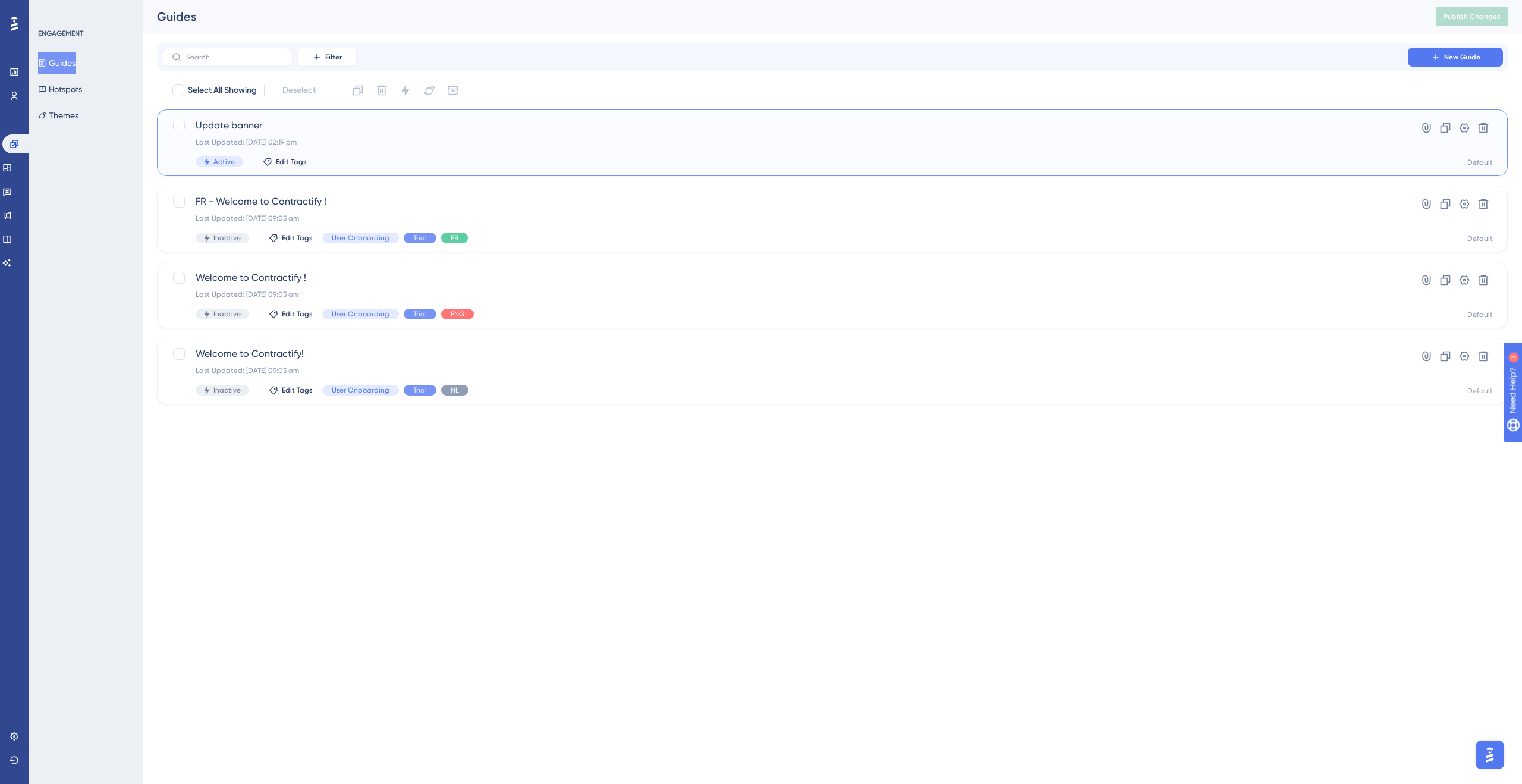
click at [257, 146] on div "Last Updated: 25 Aug 2025 02:19 pm" at bounding box center [785, 142] width 1179 height 10
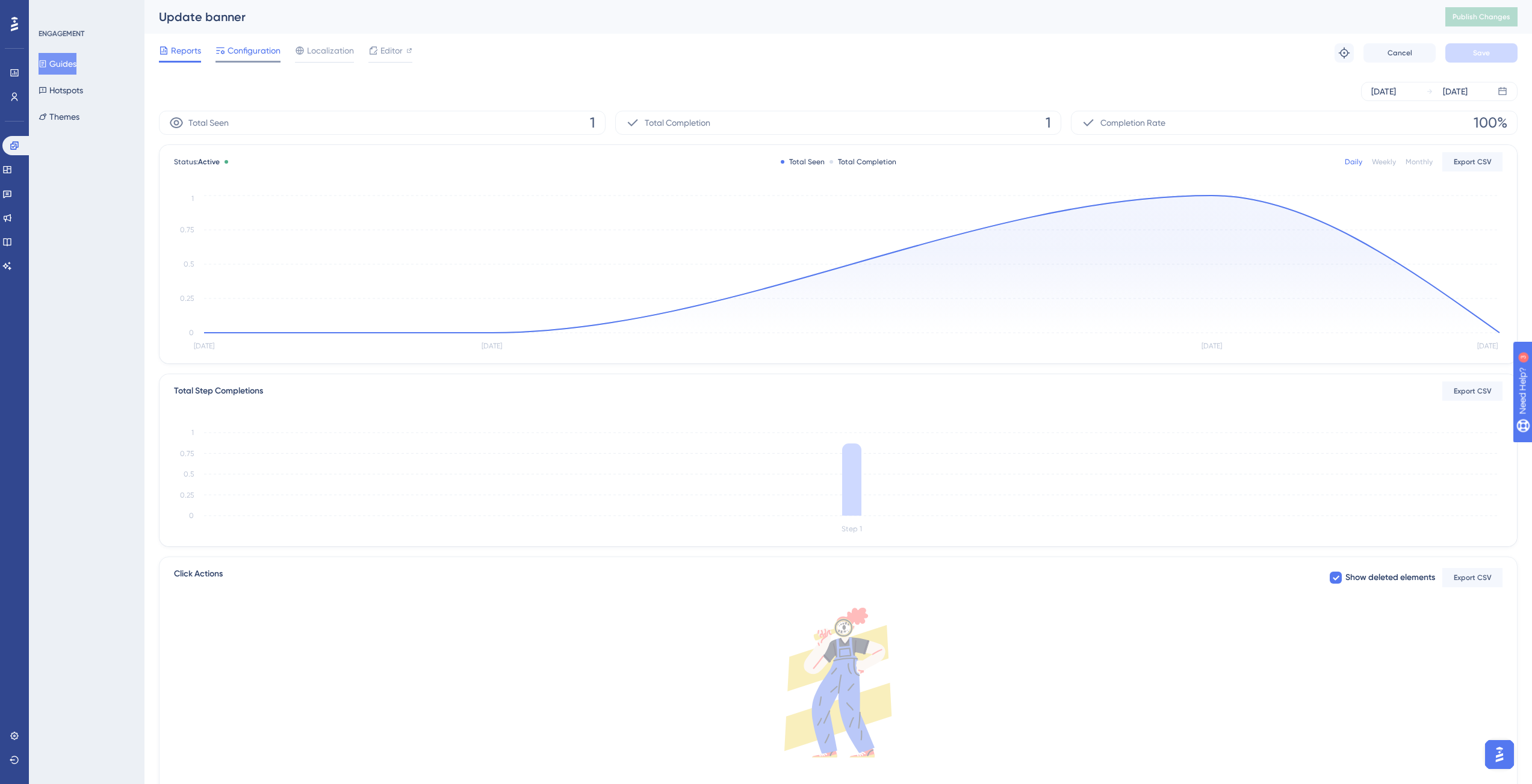
click at [248, 51] on span "Configuration" at bounding box center [254, 50] width 53 height 14
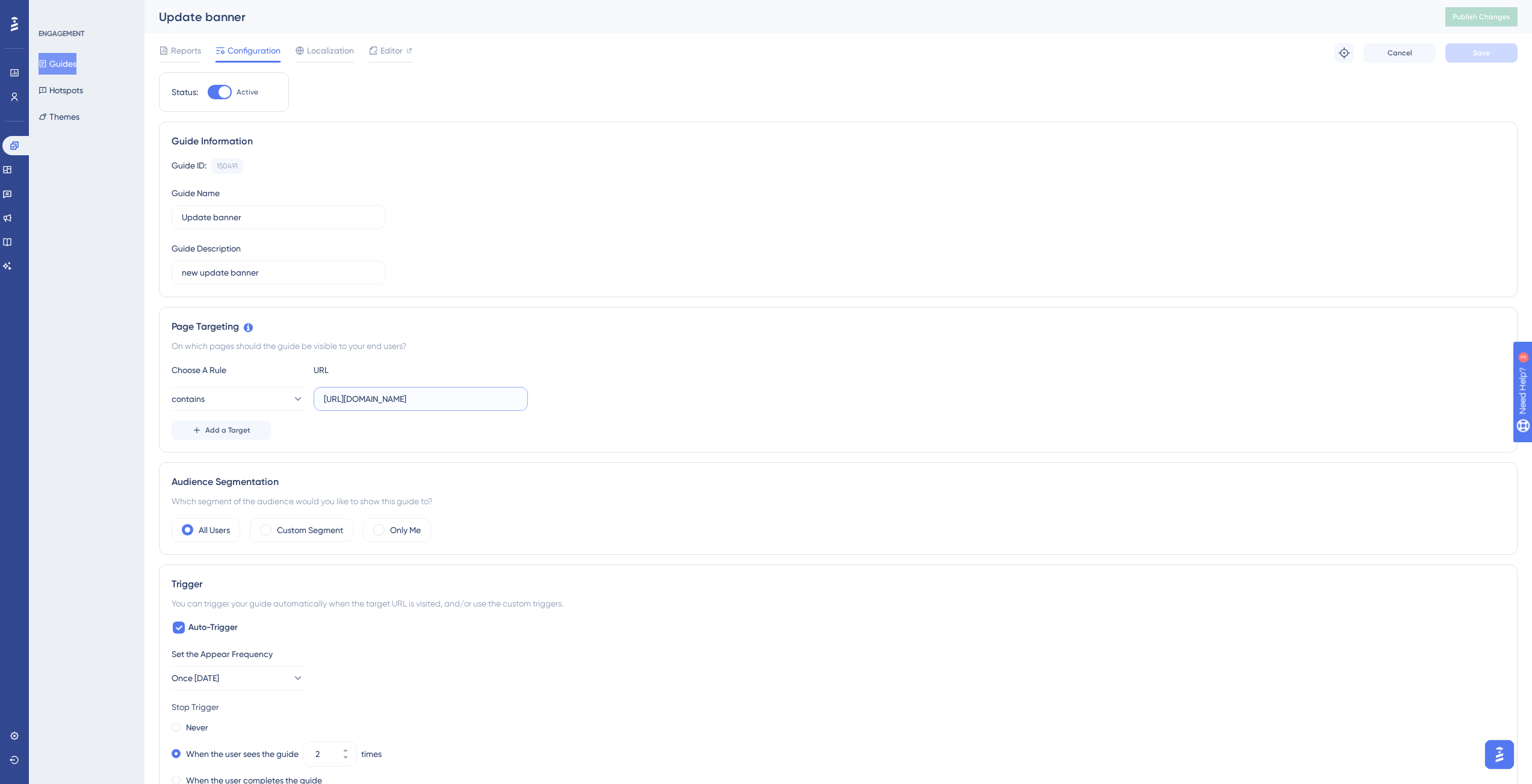
click at [458, 398] on input "https://app-staging.contractify.io/client/company/" at bounding box center [420, 399] width 194 height 13
click at [71, 91] on button "Hotspots" at bounding box center [60, 90] width 44 height 22
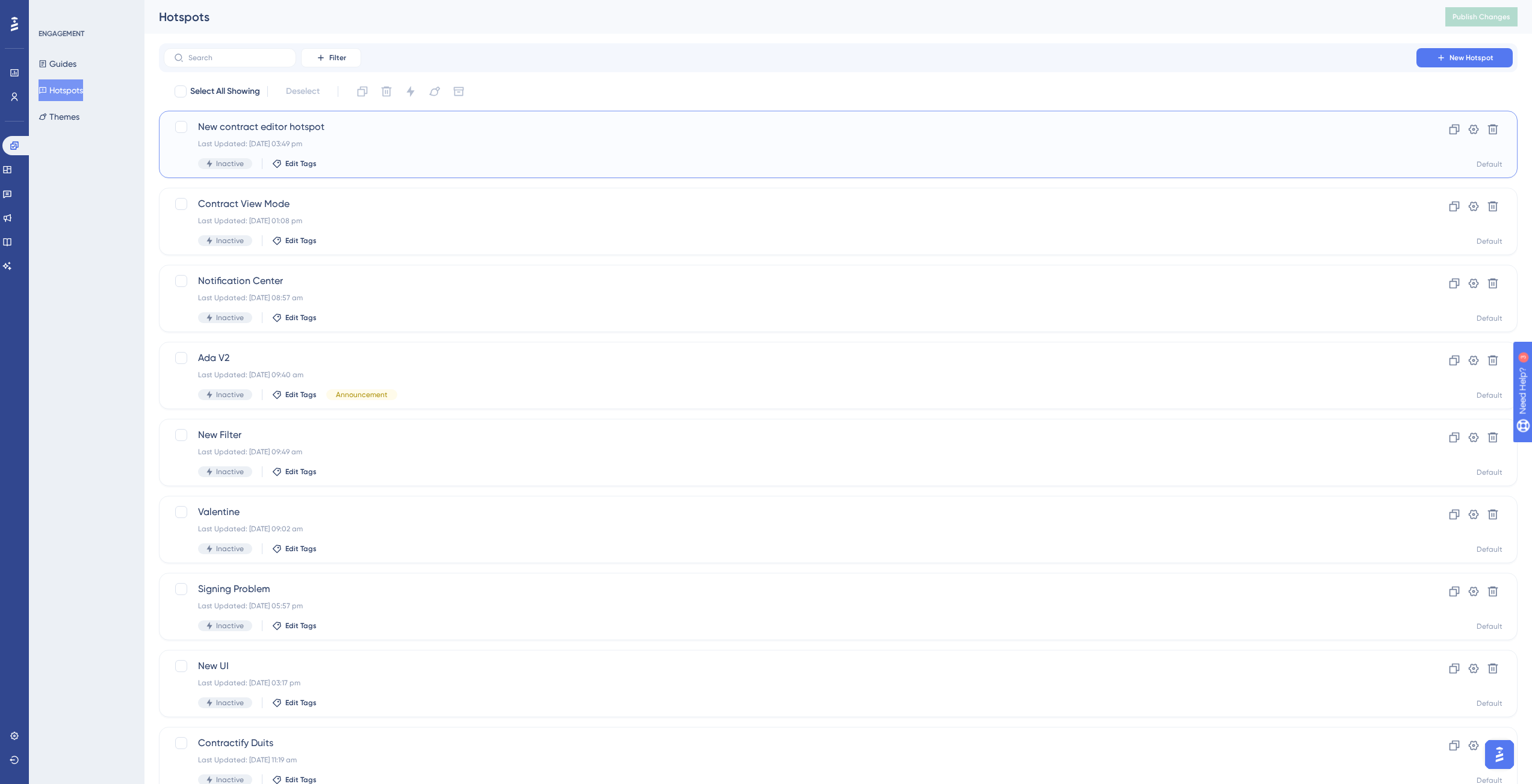
click at [257, 143] on div "Last Updated: 22 Aug 2025 03:49 pm" at bounding box center [790, 144] width 1184 height 10
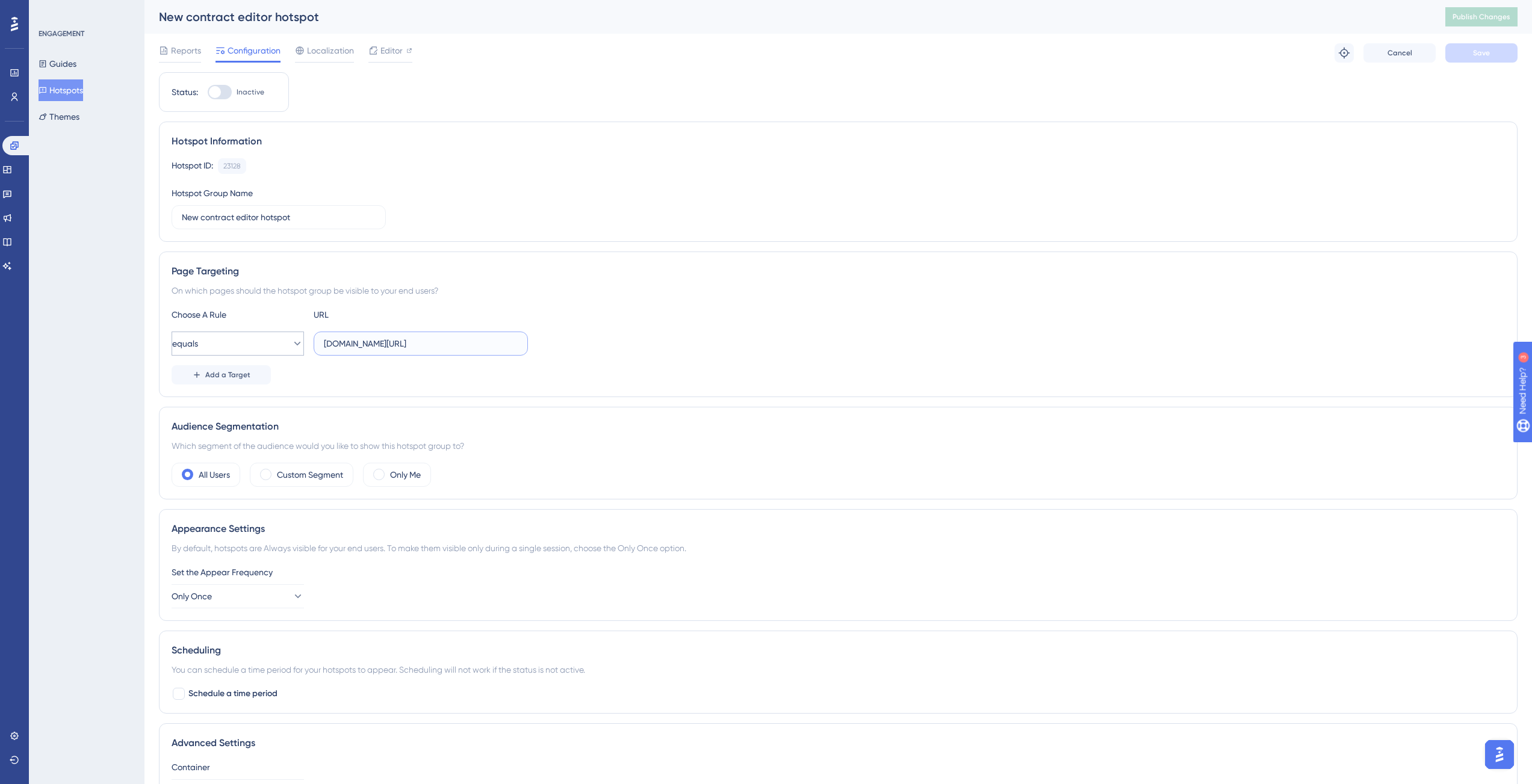
drag, startPoint x: 502, startPoint y: 346, endPoint x: 250, endPoint y: 333, distance: 252.3
click at [250, 333] on div "equals app-staging.contractify.io/client/company/" at bounding box center [350, 343] width 356 height 24
paste input "https://"
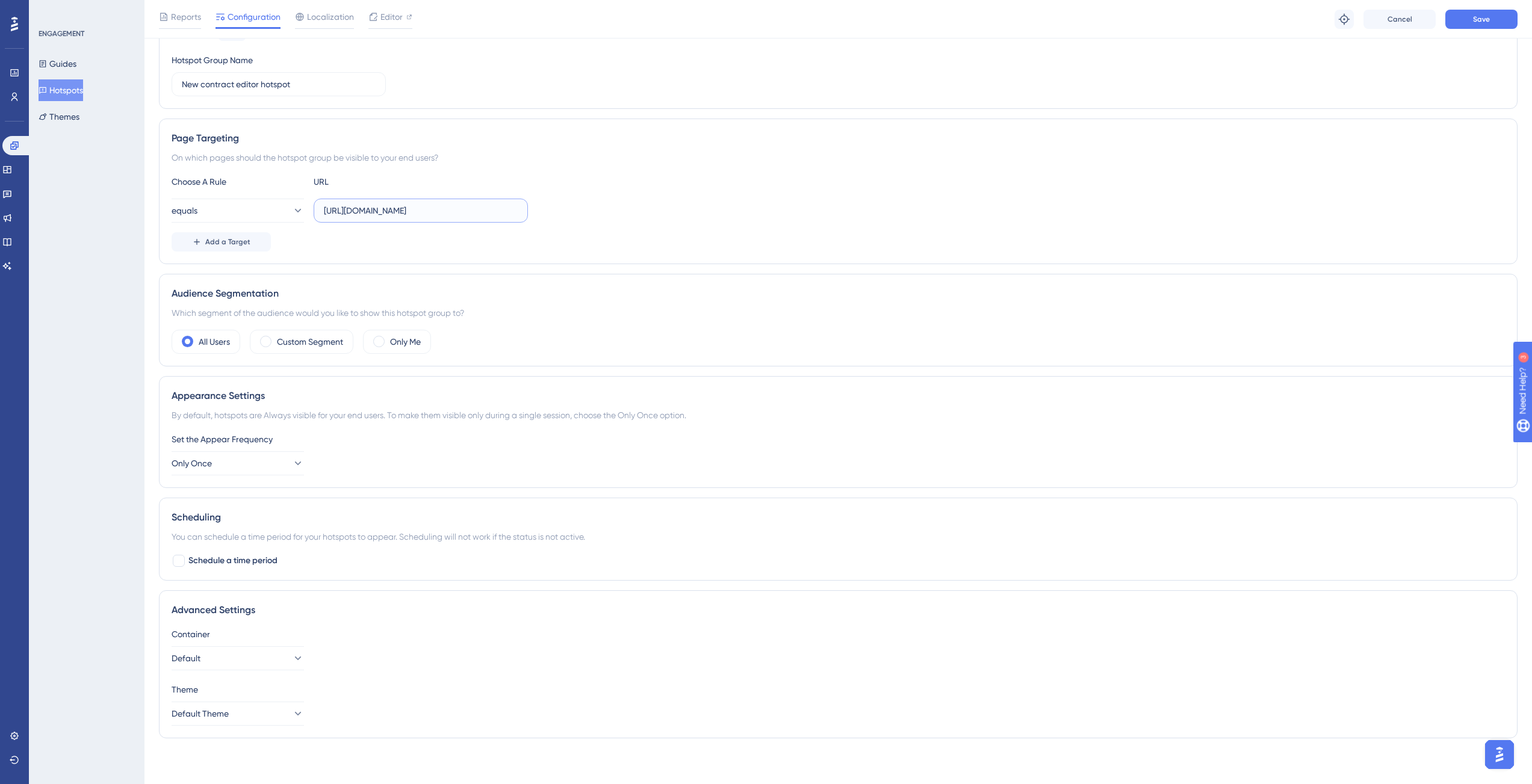
scroll to position [140, 0]
type input "https://app-staging.contractify.io/client/company/"
click at [291, 462] on icon at bounding box center [297, 460] width 12 height 12
click at [251, 543] on div "Once in 1 day Once in 1 day" at bounding box center [237, 545] width 97 height 24
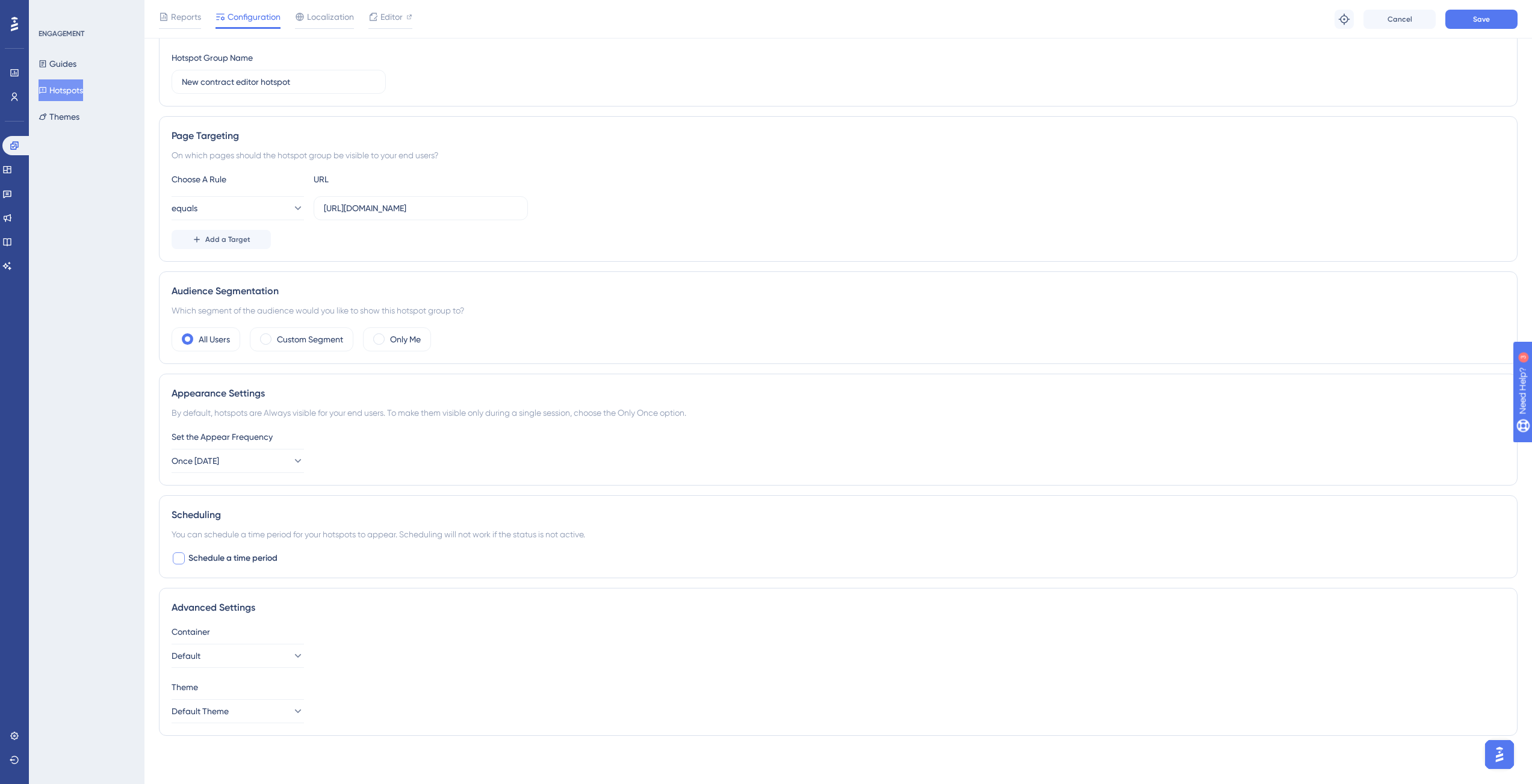
click at [241, 553] on span "Schedule a time period" at bounding box center [232, 558] width 89 height 14
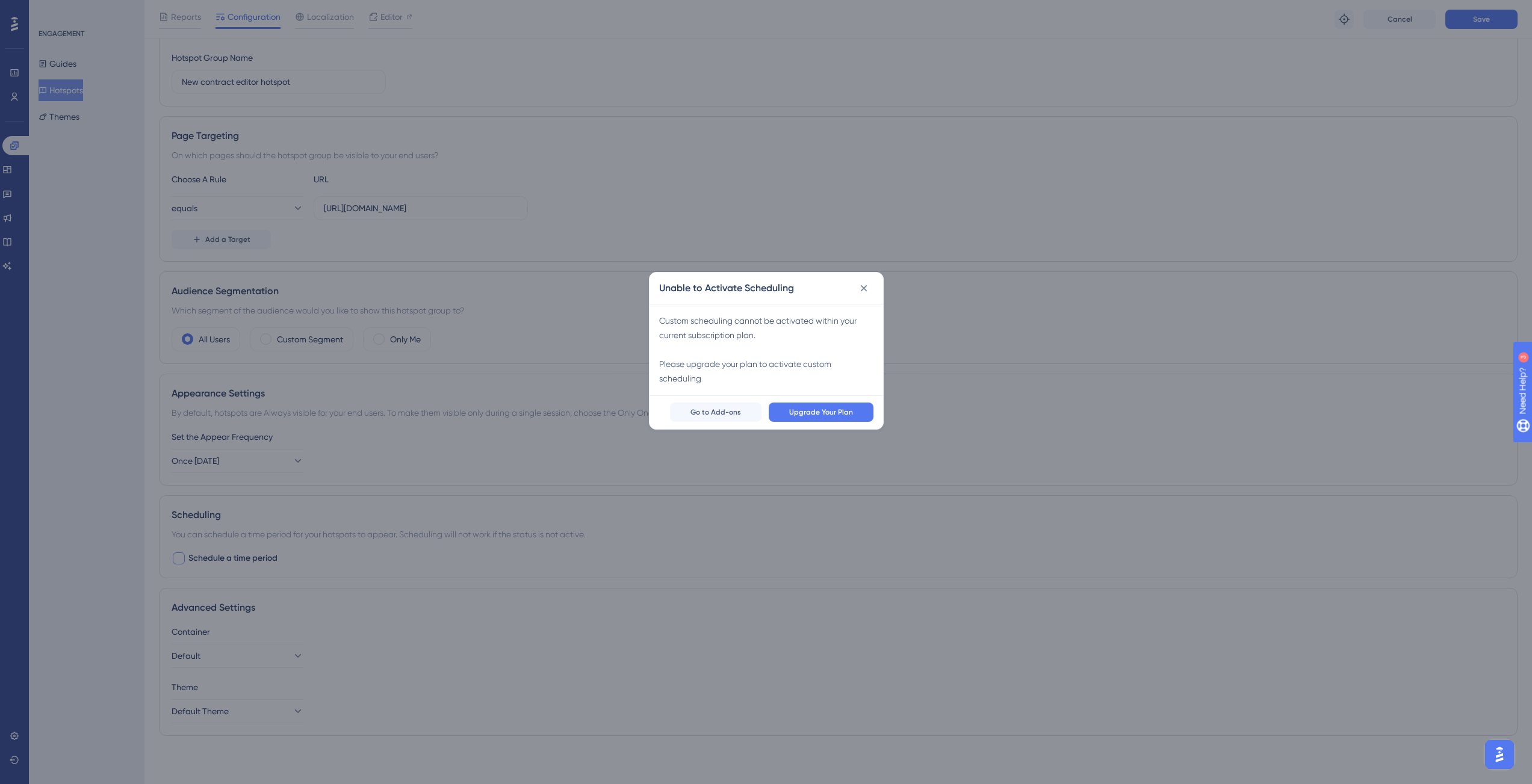
scroll to position [131, 0]
click at [865, 285] on button at bounding box center [868, 292] width 19 height 19
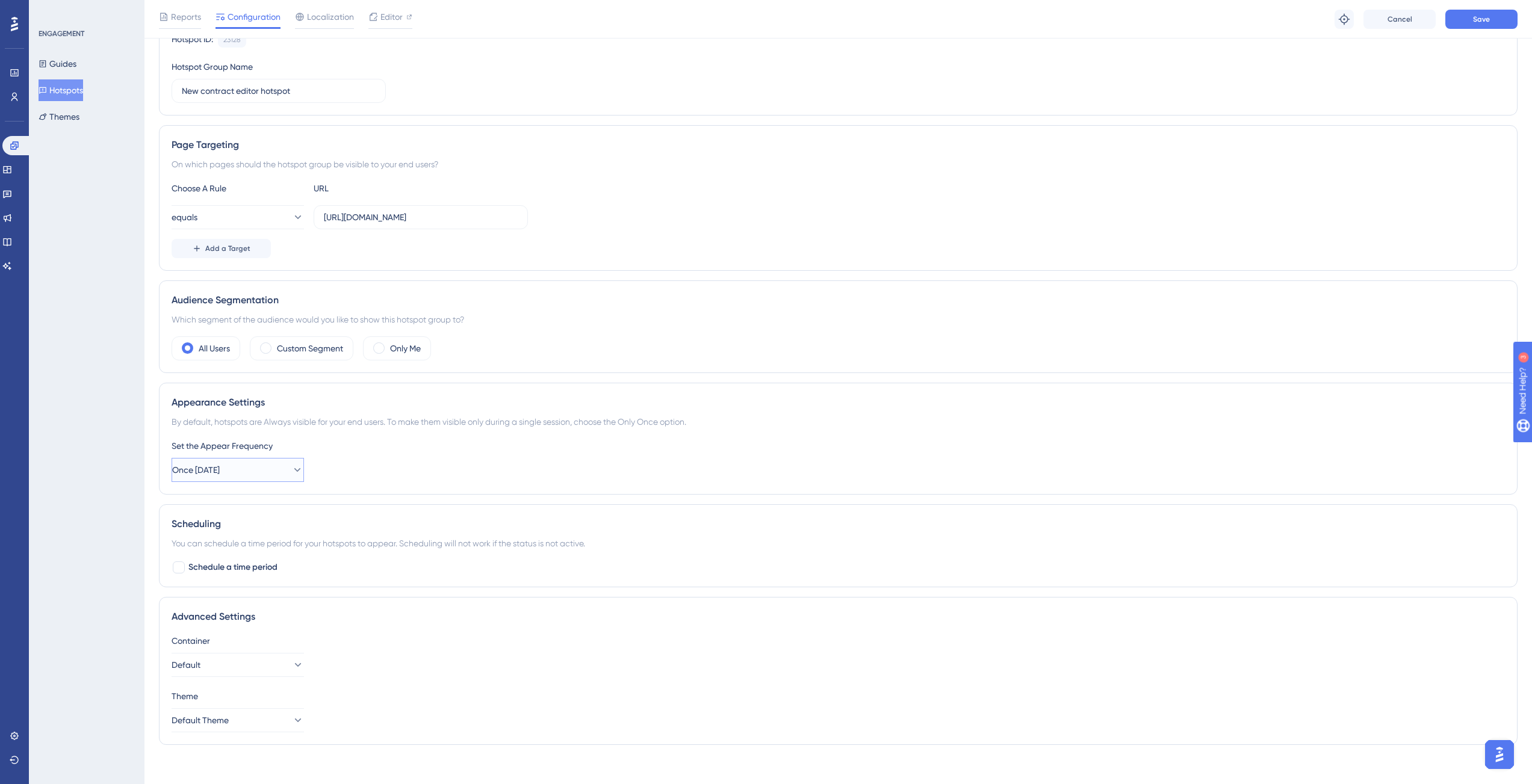
click at [257, 476] on button "Once in 1 day" at bounding box center [237, 469] width 132 height 24
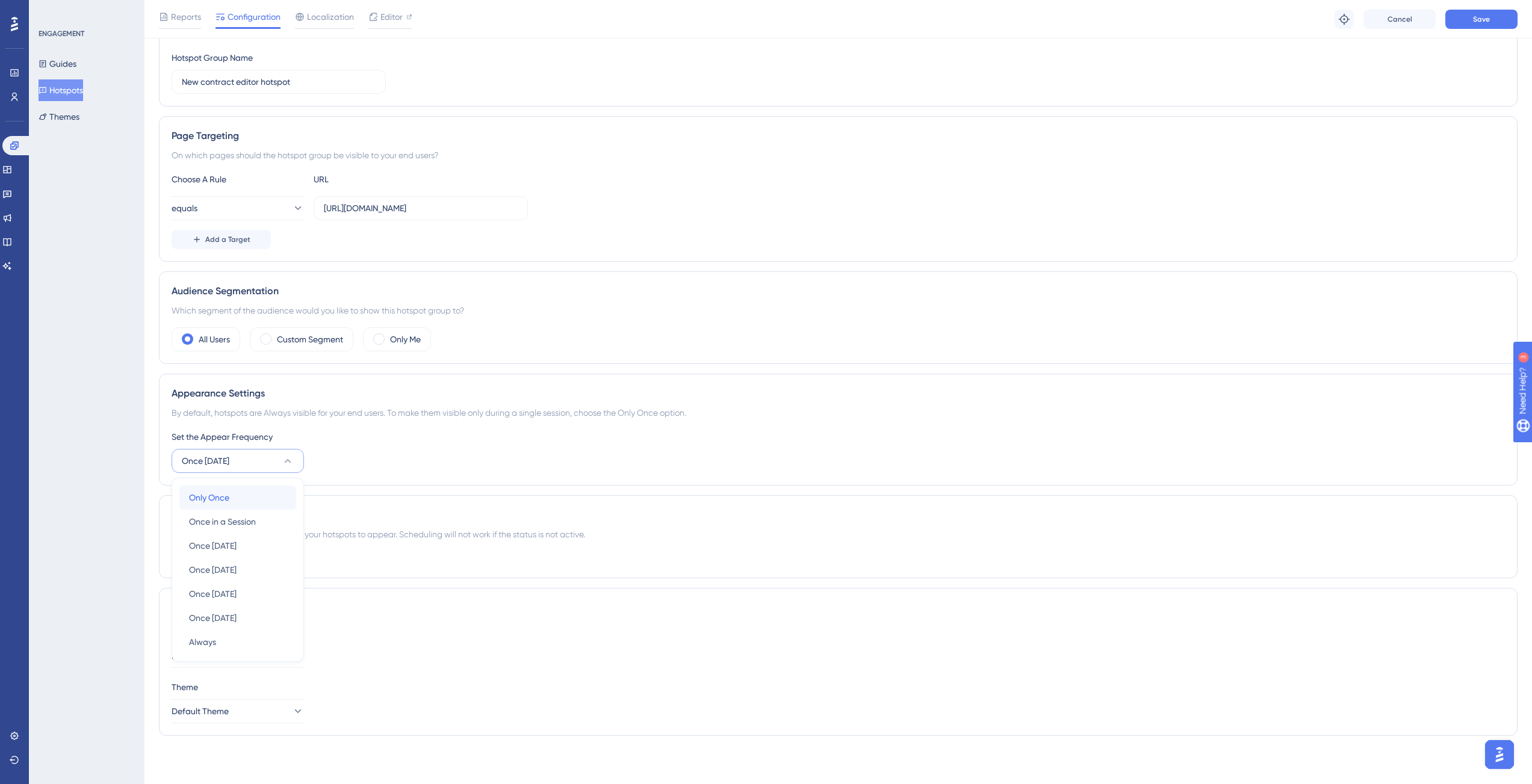
click at [248, 494] on div "Only Once Only Once" at bounding box center [237, 497] width 97 height 24
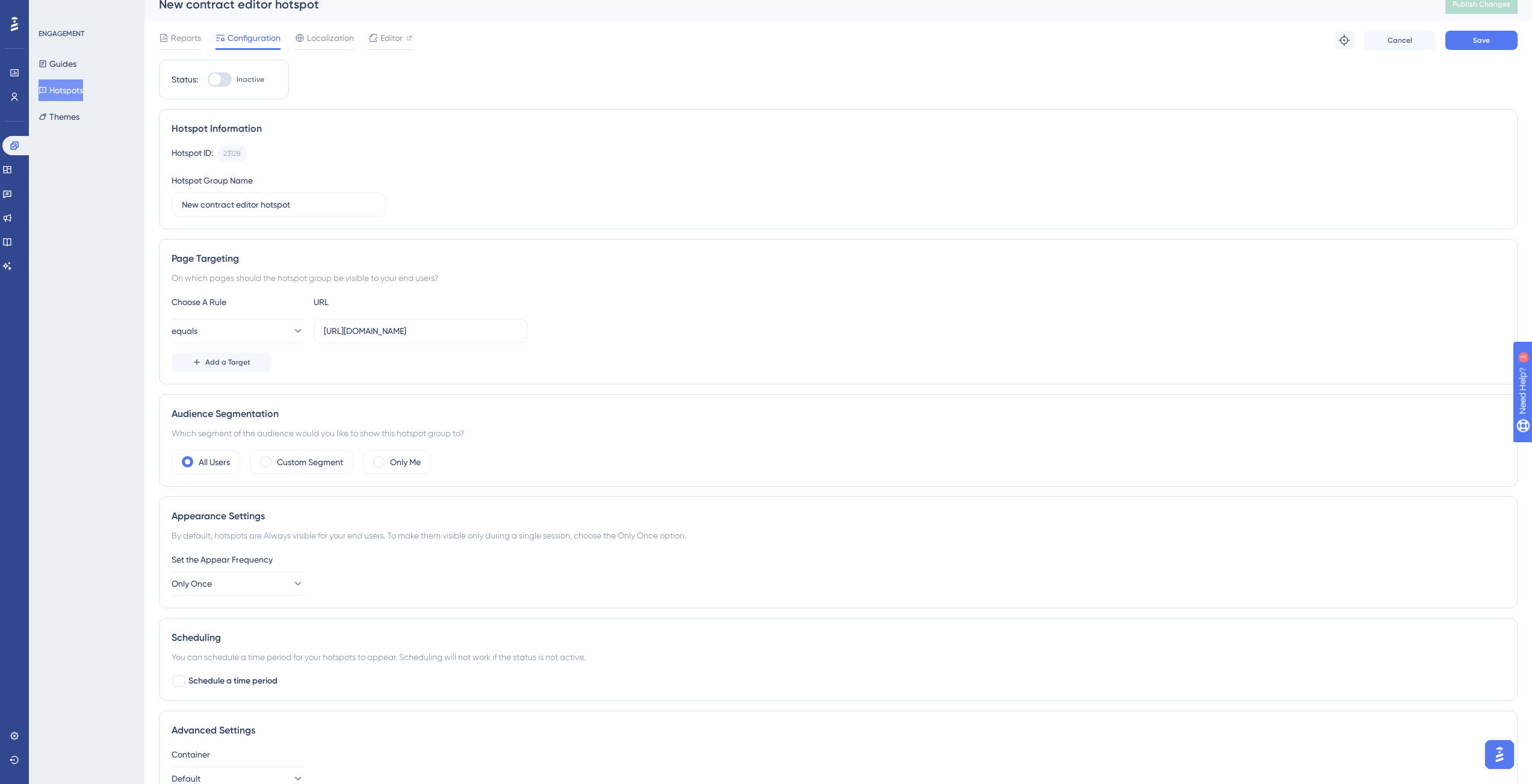
scroll to position [0, 0]
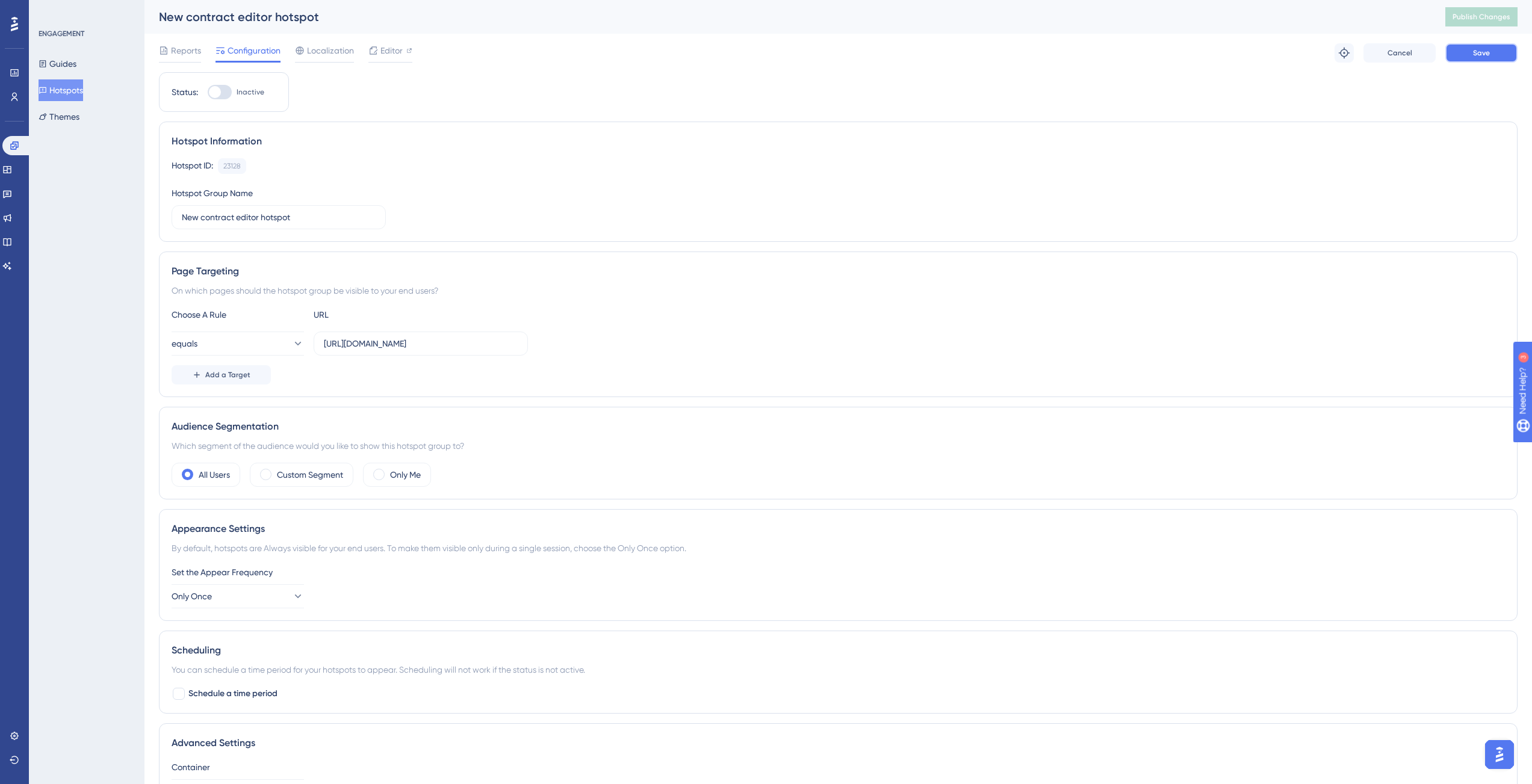
click at [1450, 45] on button "Save" at bounding box center [1481, 52] width 72 height 19
click at [389, 49] on span "Editor" at bounding box center [391, 50] width 22 height 14
click at [221, 93] on div at bounding box center [219, 92] width 24 height 14
click at [225, 90] on div at bounding box center [219, 92] width 24 height 14
click at [207, 92] on input "Inactive" at bounding box center [207, 92] width 1 height 1
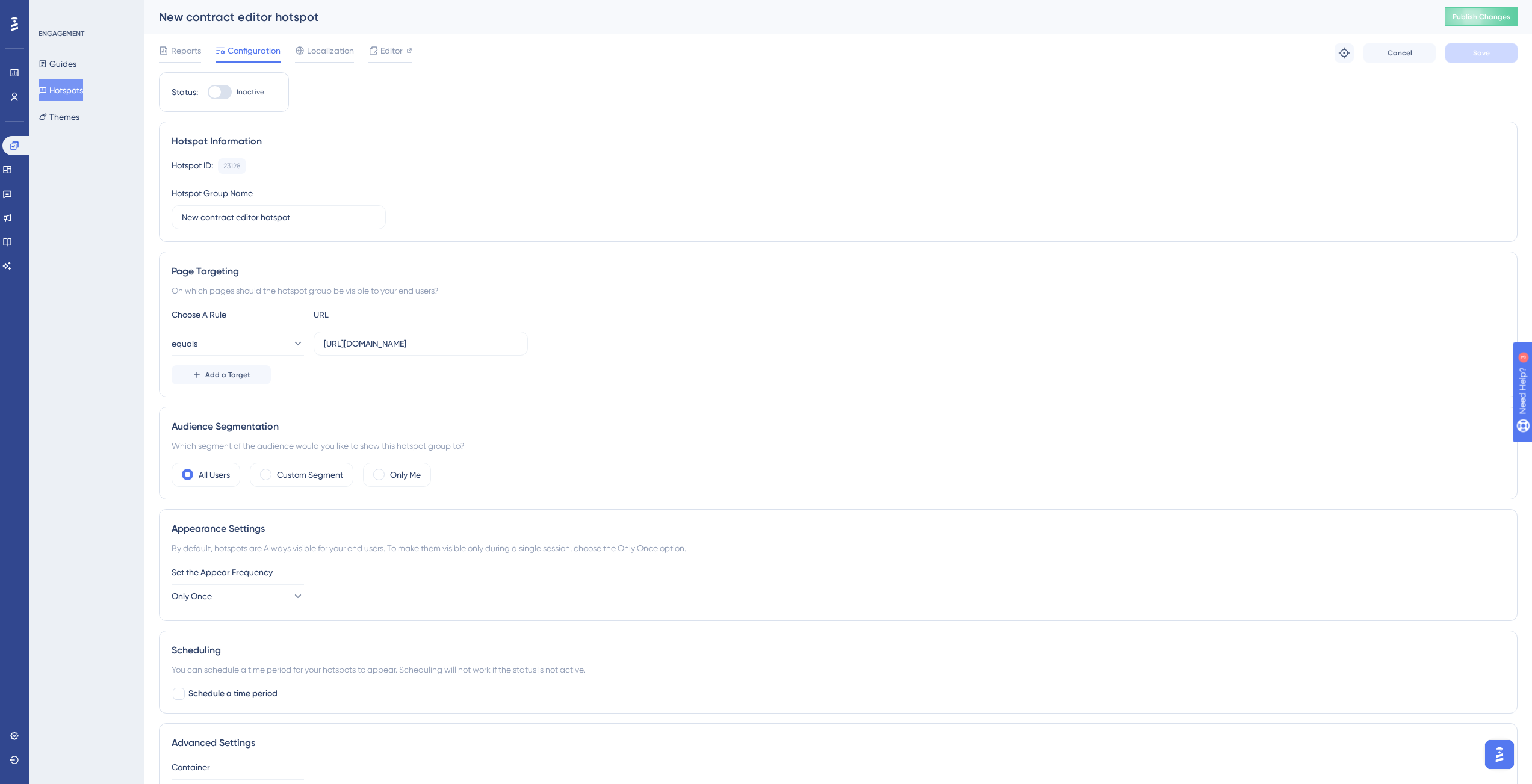
checkbox input "true"
click at [1486, 57] on button "Save" at bounding box center [1481, 52] width 72 height 19
click at [1490, 18] on span "Publish Changes" at bounding box center [1480, 17] width 57 height 10
drag, startPoint x: 461, startPoint y: 348, endPoint x: 605, endPoint y: 340, distance: 144.2
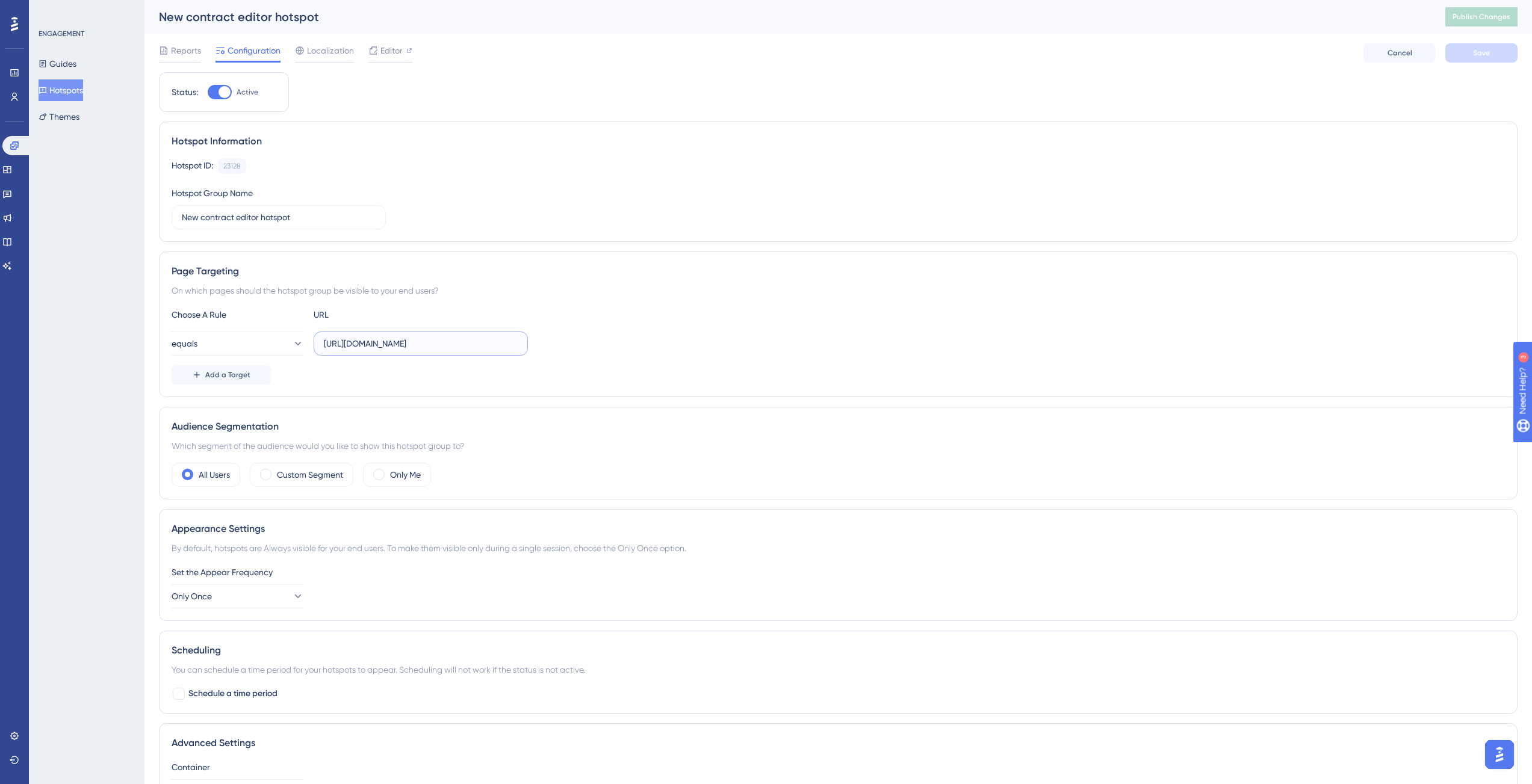
click at [605, 340] on div "equals https://app-staging.contractify.io/client/company/" at bounding box center [838, 343] width 1333 height 24
click at [604, 340] on div "equals https://app-staging.contractify.io/client/company/" at bounding box center [838, 343] width 1333 height 24
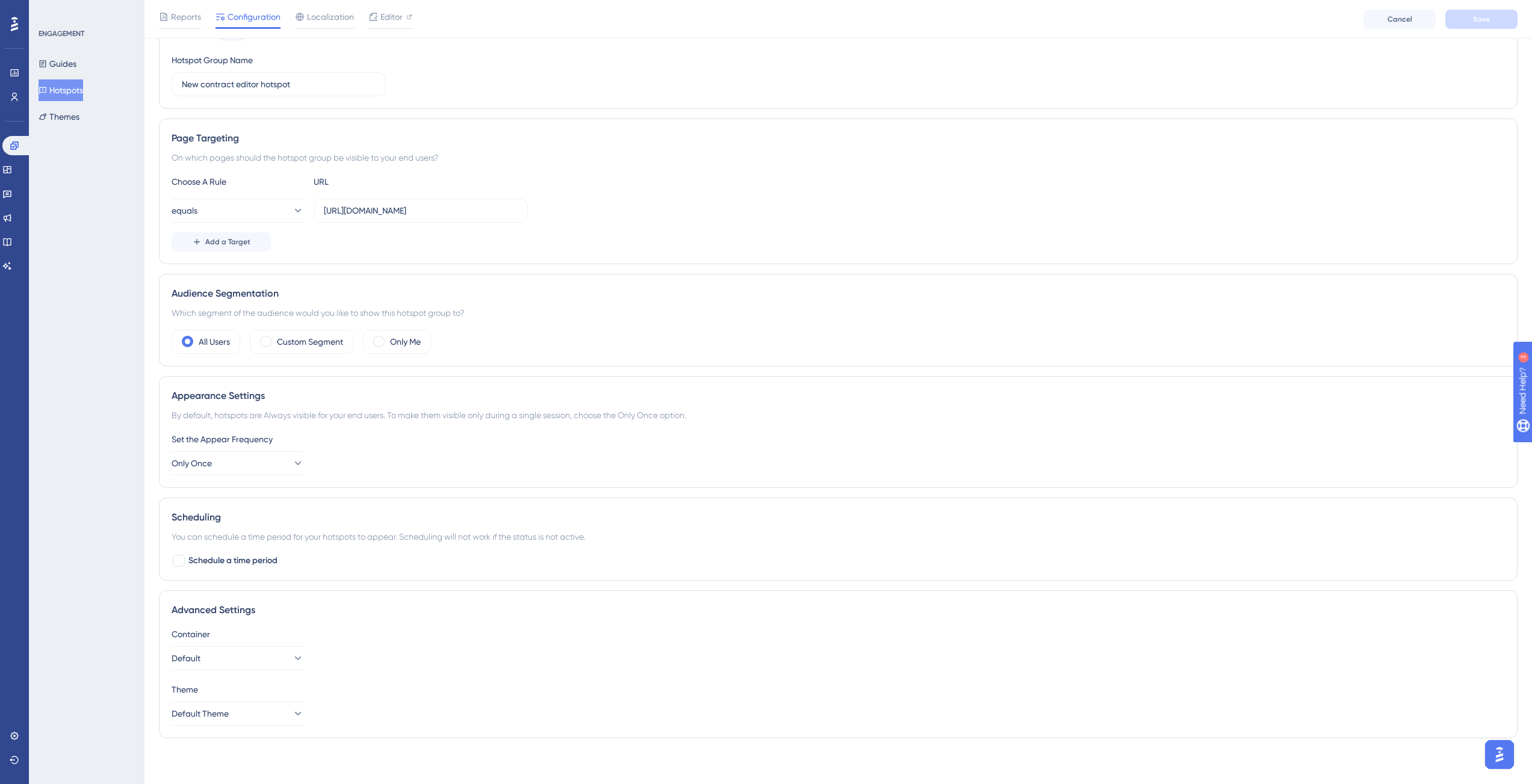
scroll to position [140, 0]
click at [394, 16] on span "Editor" at bounding box center [391, 17] width 22 height 14
click at [70, 65] on button "Guides" at bounding box center [57, 64] width 38 height 22
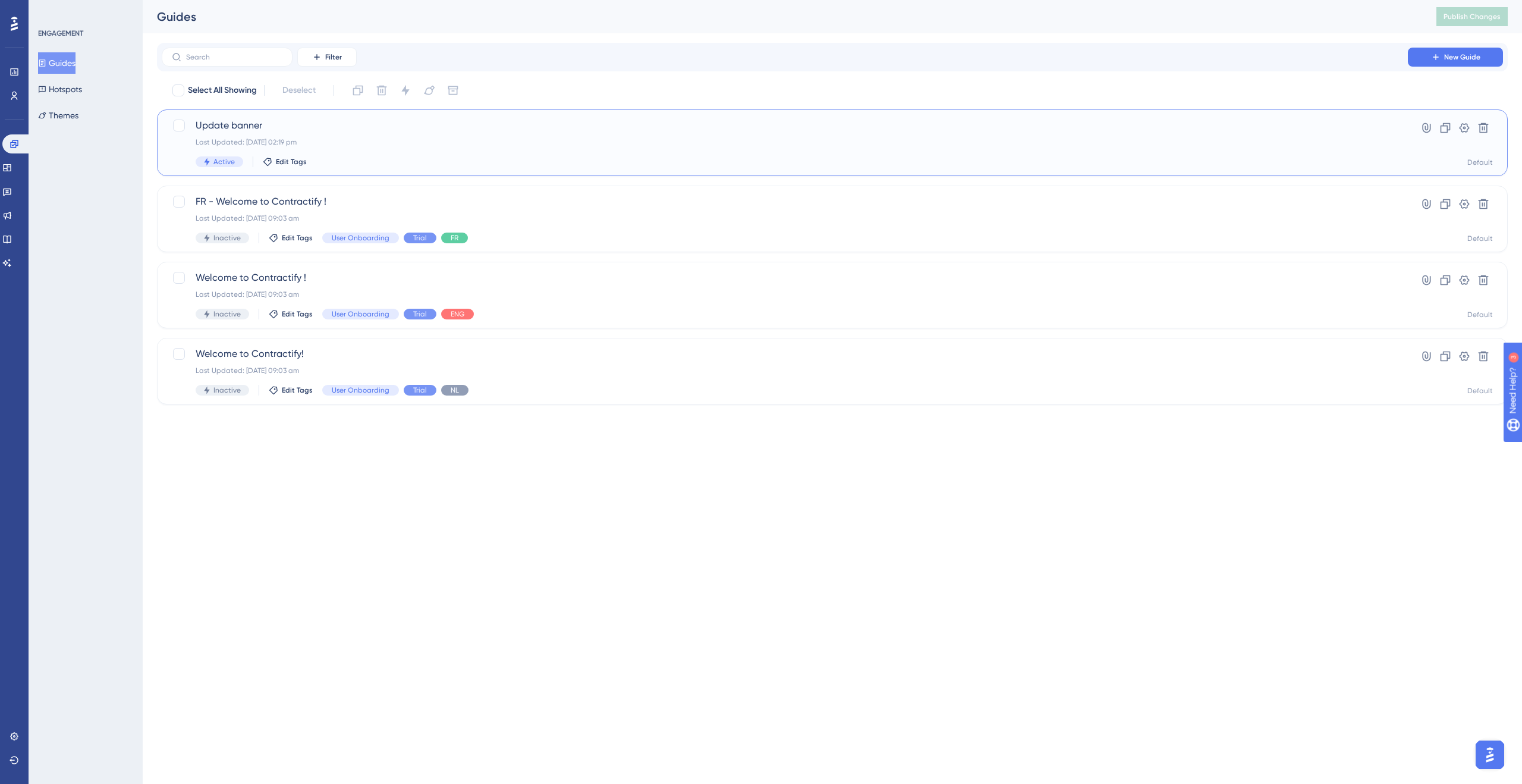
click at [312, 131] on span "Update banner" at bounding box center [785, 125] width 1179 height 14
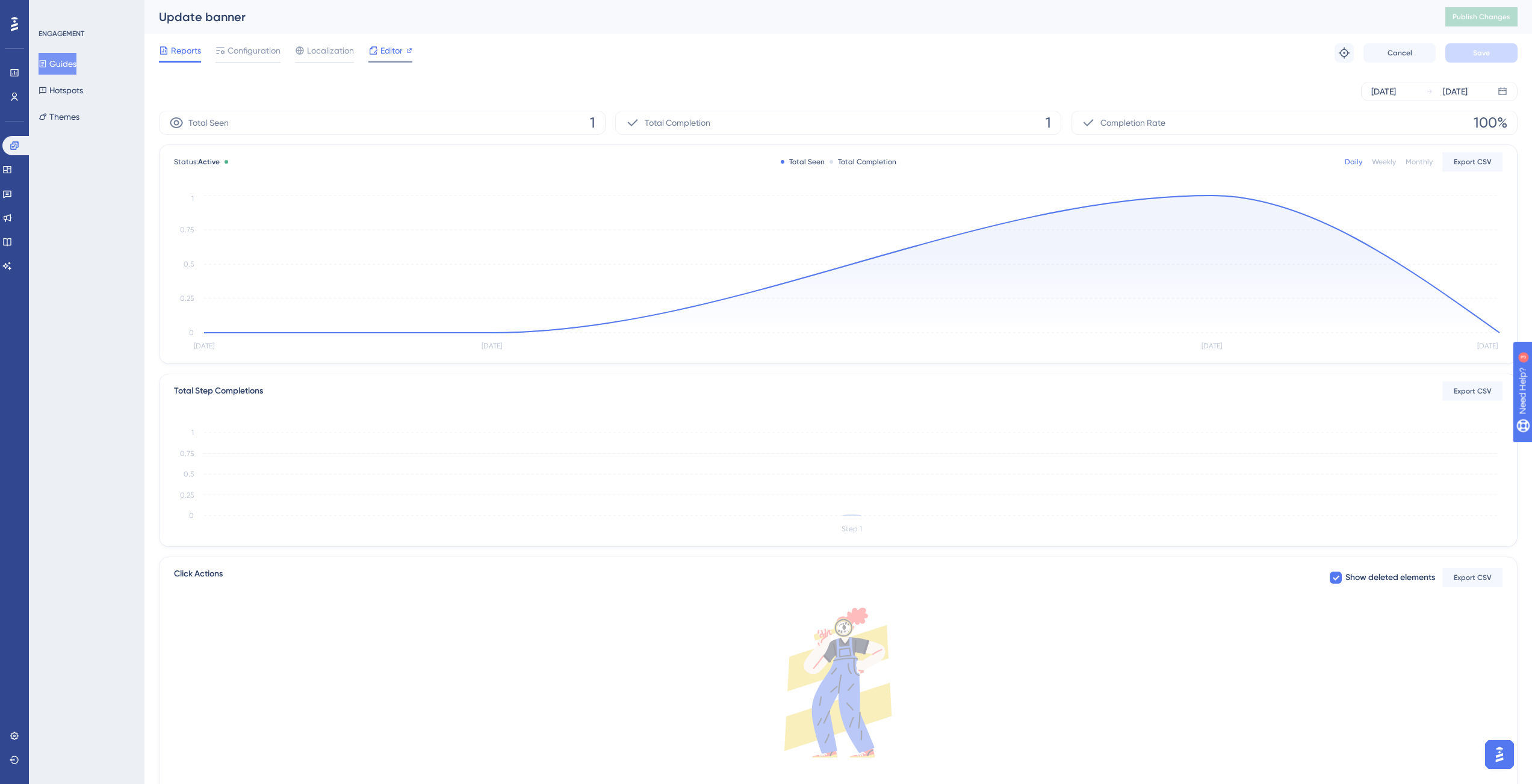
click at [385, 56] on span "Editor" at bounding box center [391, 50] width 22 height 14
click at [99, 92] on div "Guides Hotspots Themes" at bounding box center [87, 91] width 97 height 75
click at [72, 88] on button "Hotspots" at bounding box center [60, 90] width 44 height 22
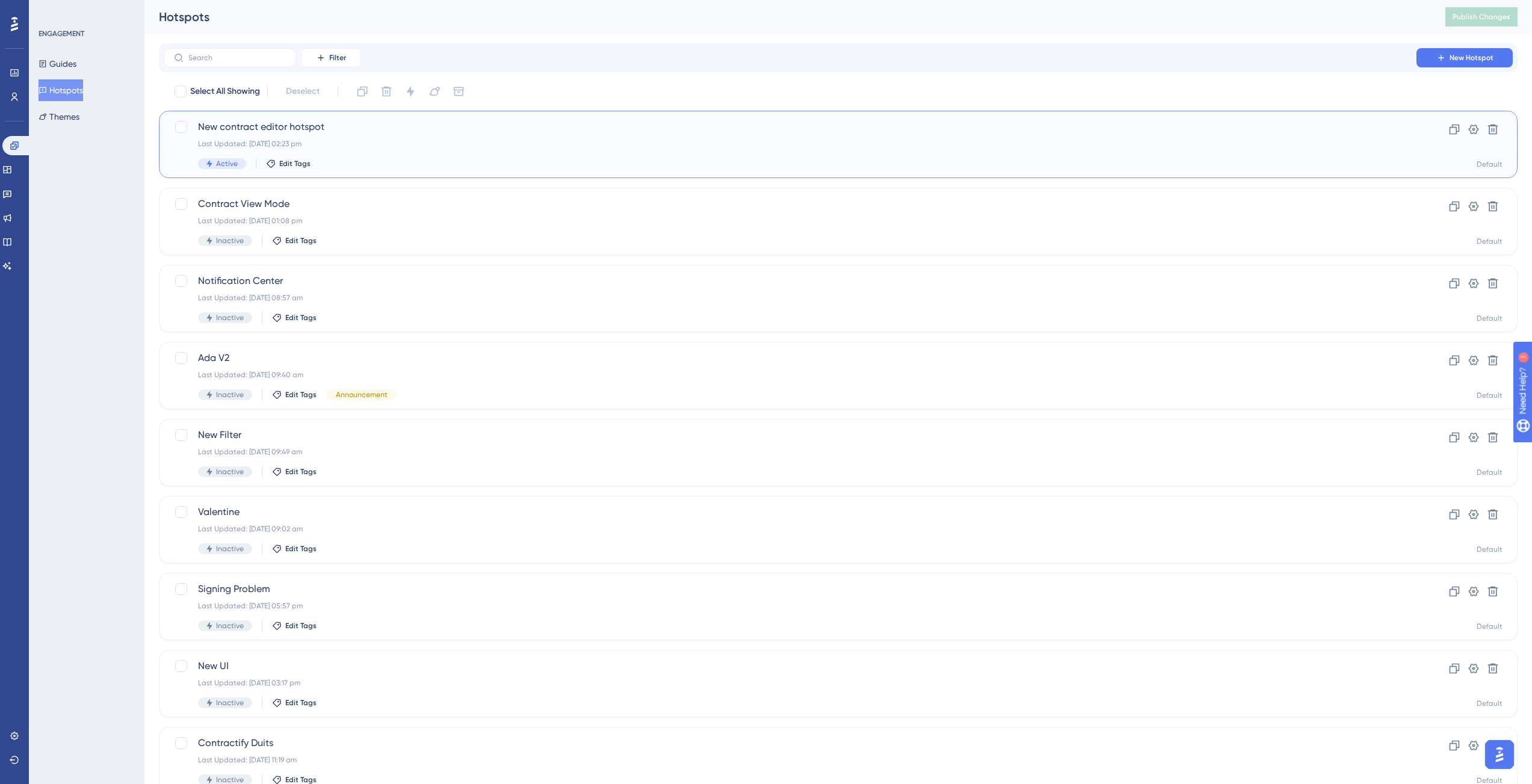
click at [293, 122] on span "New contract editor hotspot" at bounding box center [790, 127] width 1184 height 14
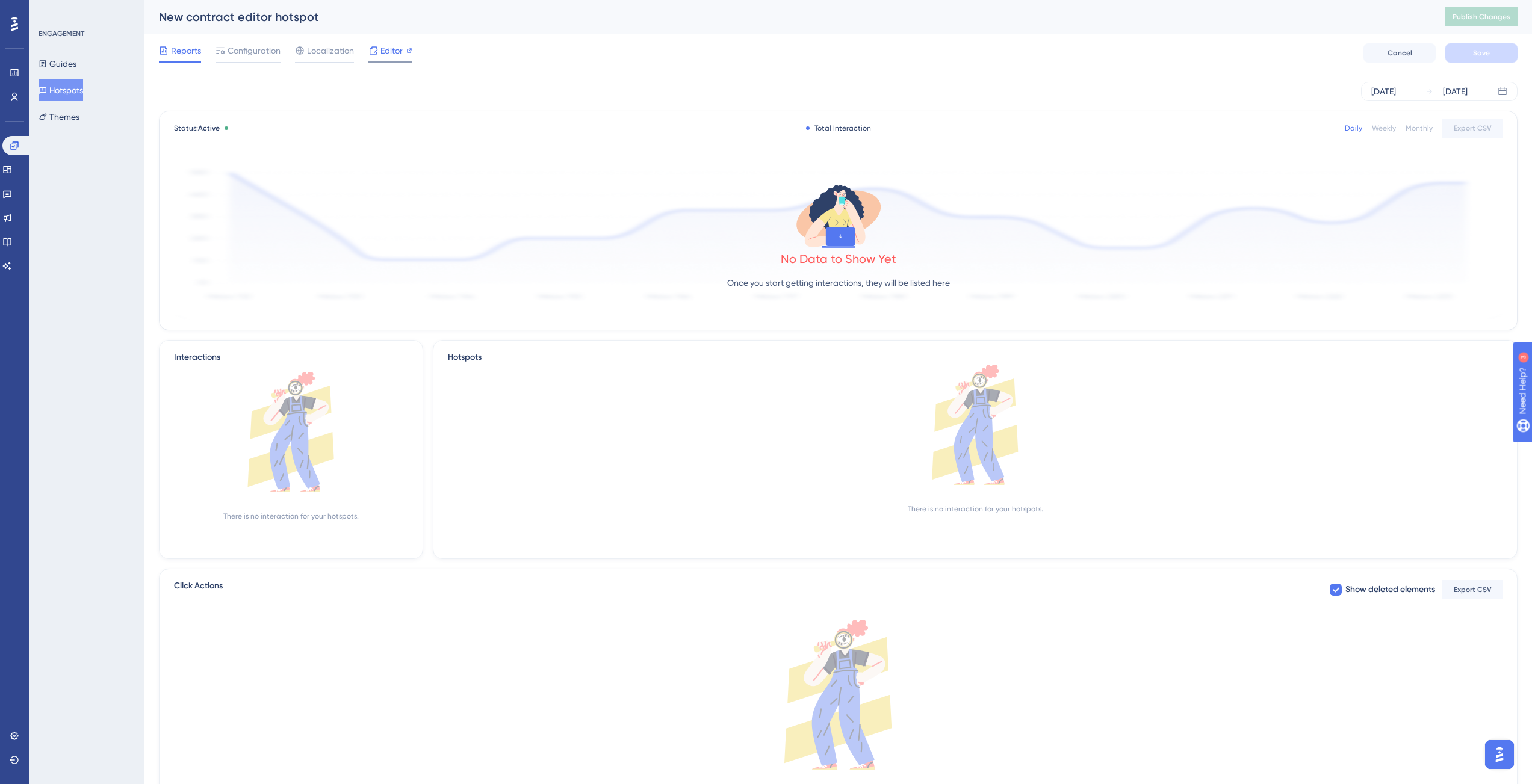
click at [395, 53] on span "Editor" at bounding box center [391, 50] width 22 height 14
click at [251, 47] on span "Configuration" at bounding box center [254, 50] width 53 height 14
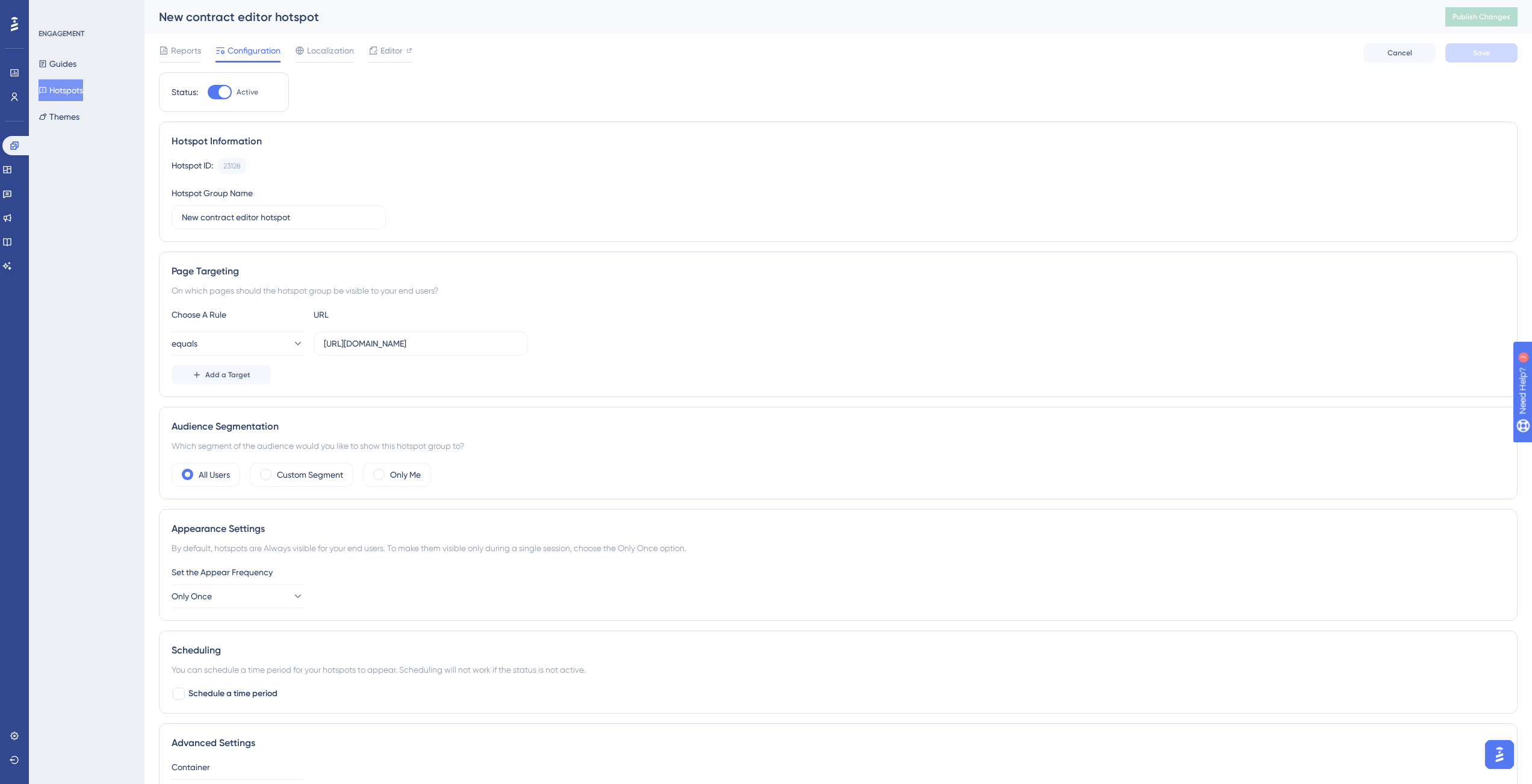
click at [221, 95] on div at bounding box center [224, 92] width 12 height 12
click at [207, 92] on input "Active" at bounding box center [207, 92] width 1 height 1
checkbox input "false"
click at [1454, 49] on button "Save" at bounding box center [1481, 52] width 72 height 19
click at [1478, 20] on button "Publish Changes" at bounding box center [1481, 17] width 72 height 19
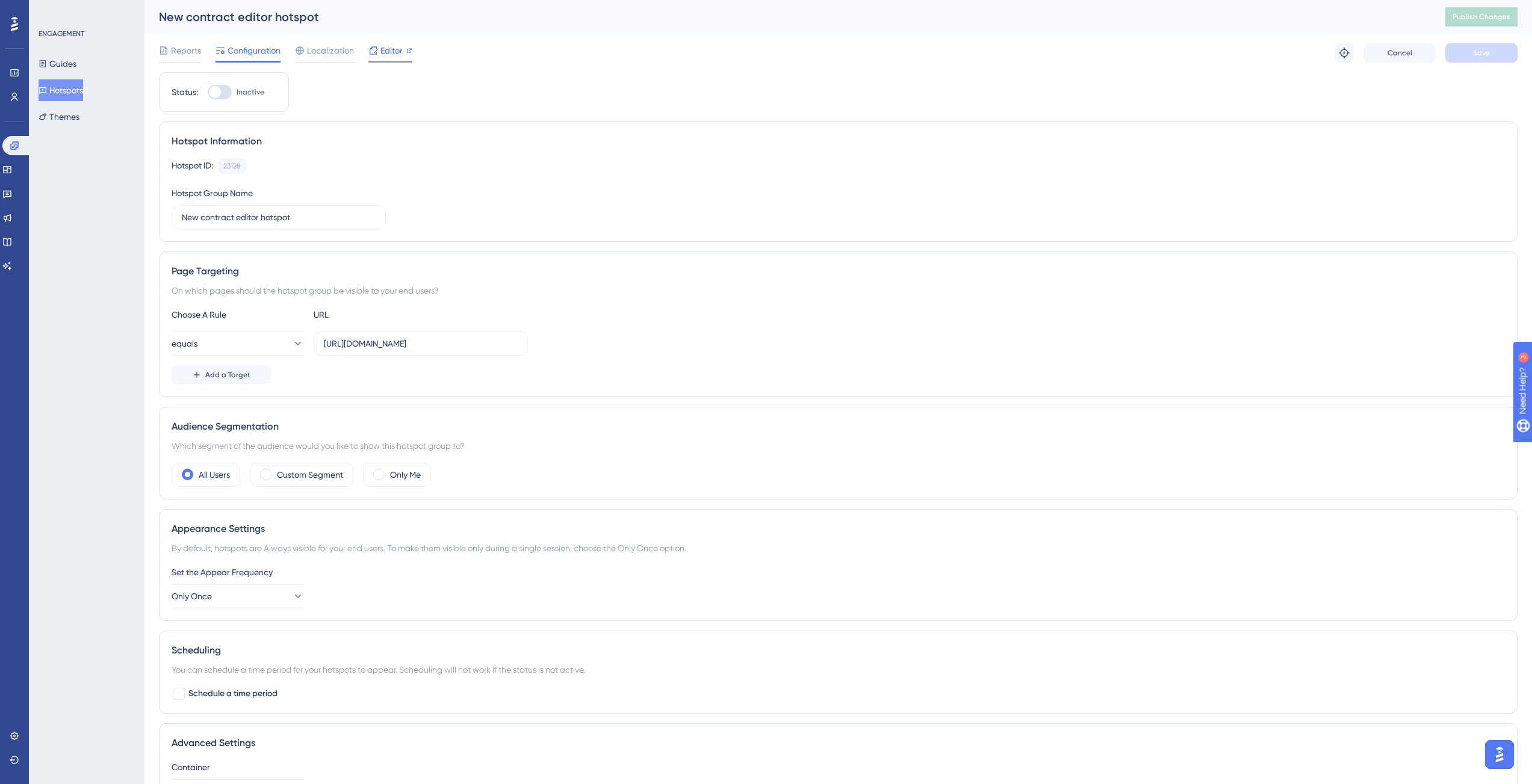
click at [394, 57] on div "Editor" at bounding box center [390, 52] width 44 height 19
click at [71, 67] on button "Guides" at bounding box center [57, 64] width 38 height 22
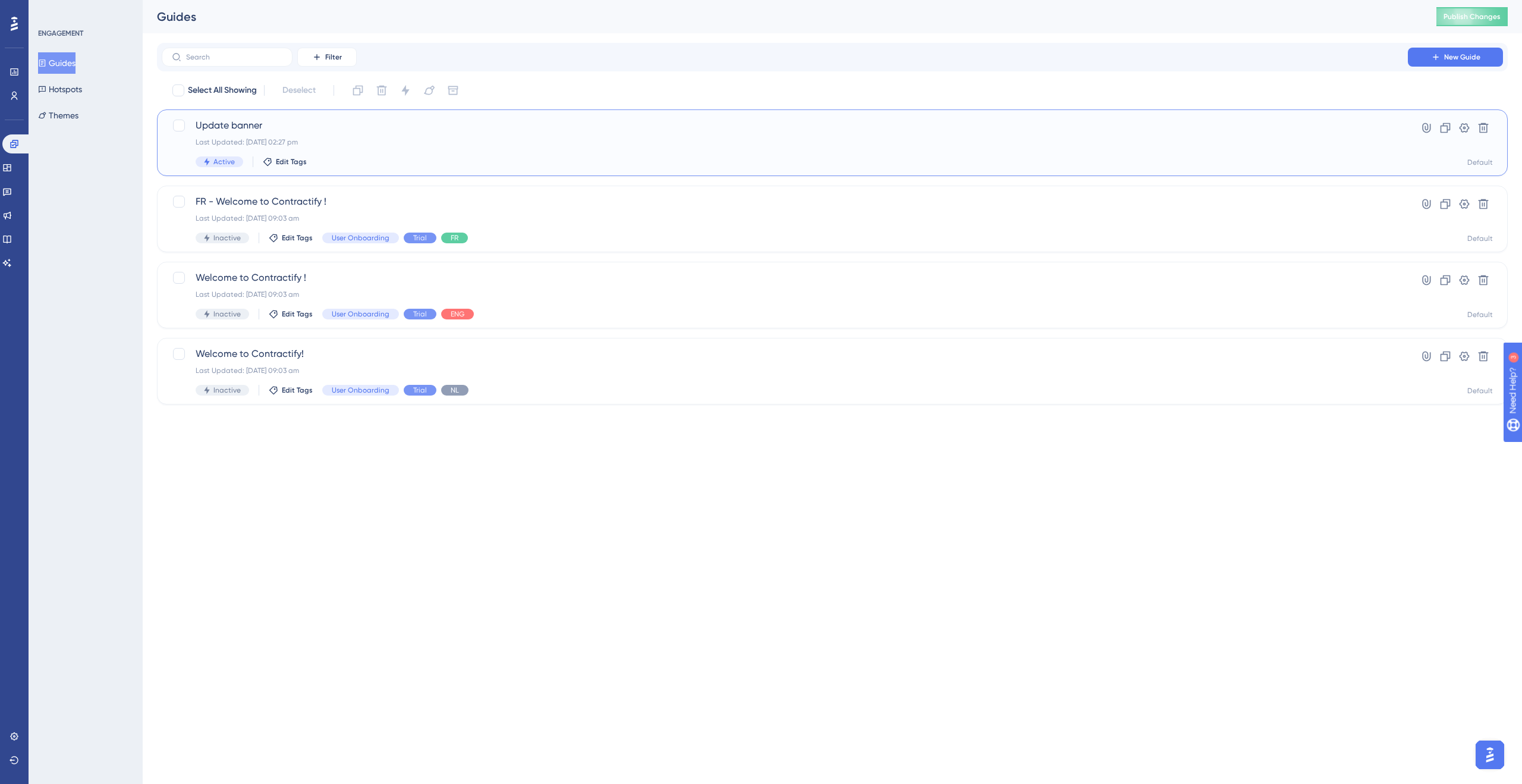
click at [454, 136] on div "Update banner Last Updated: 25 Aug 2025 02:27 pm Active Edit Tags" at bounding box center [785, 142] width 1179 height 49
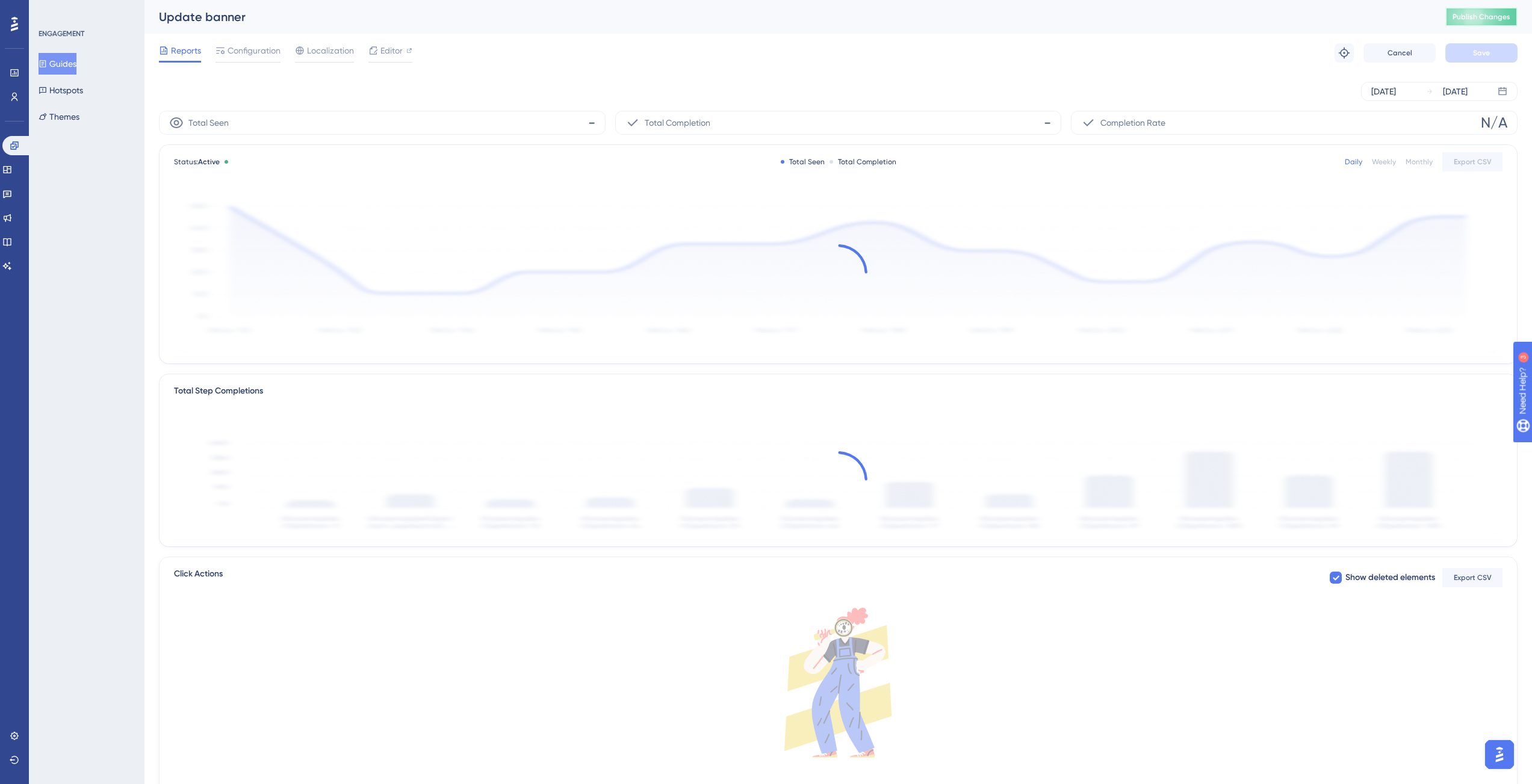
click at [1465, 21] on span "Publish Changes" at bounding box center [1480, 17] width 57 height 10
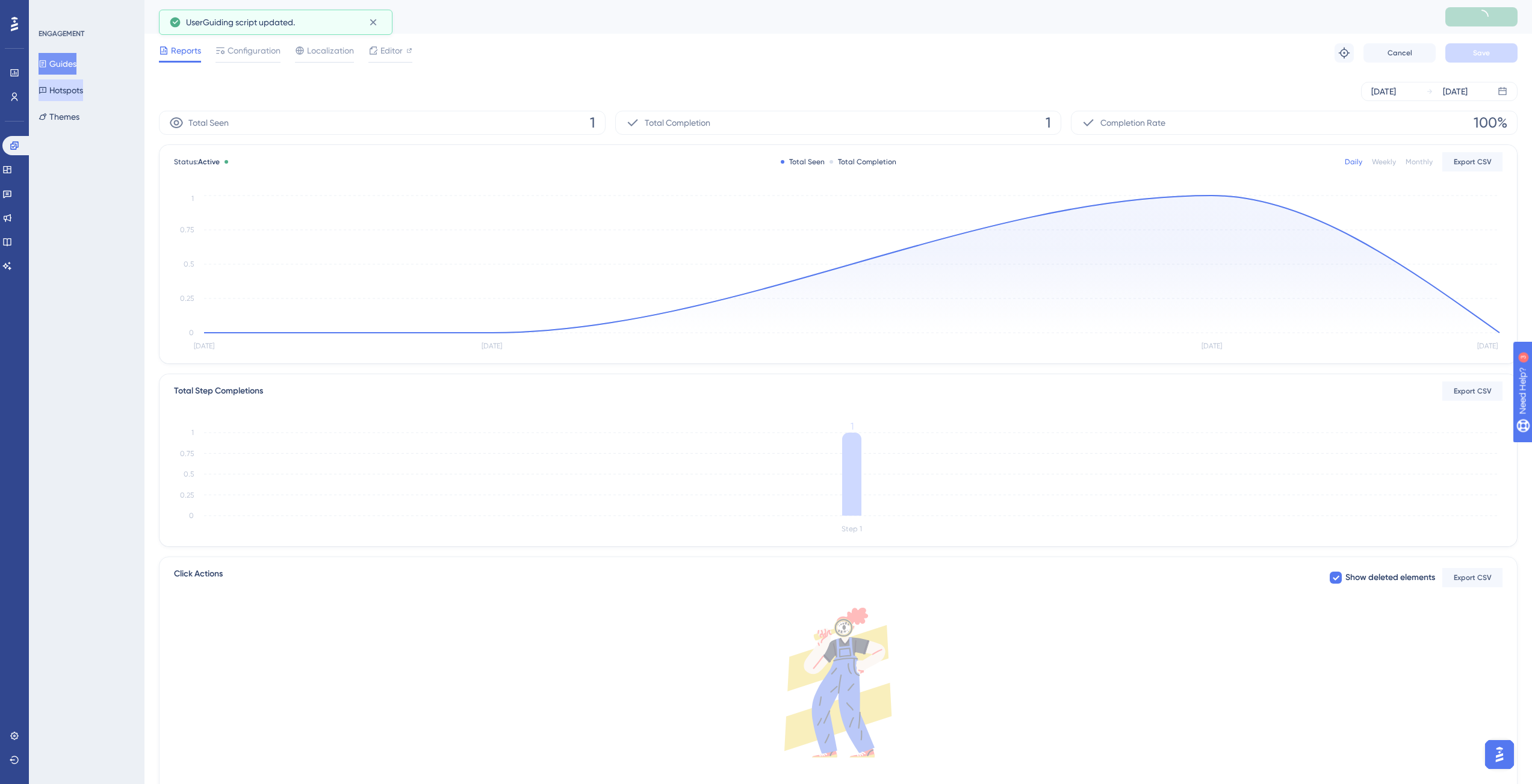
click at [68, 84] on button "Hotspots" at bounding box center [60, 90] width 44 height 22
